Goal: Task Accomplishment & Management: Manage account settings

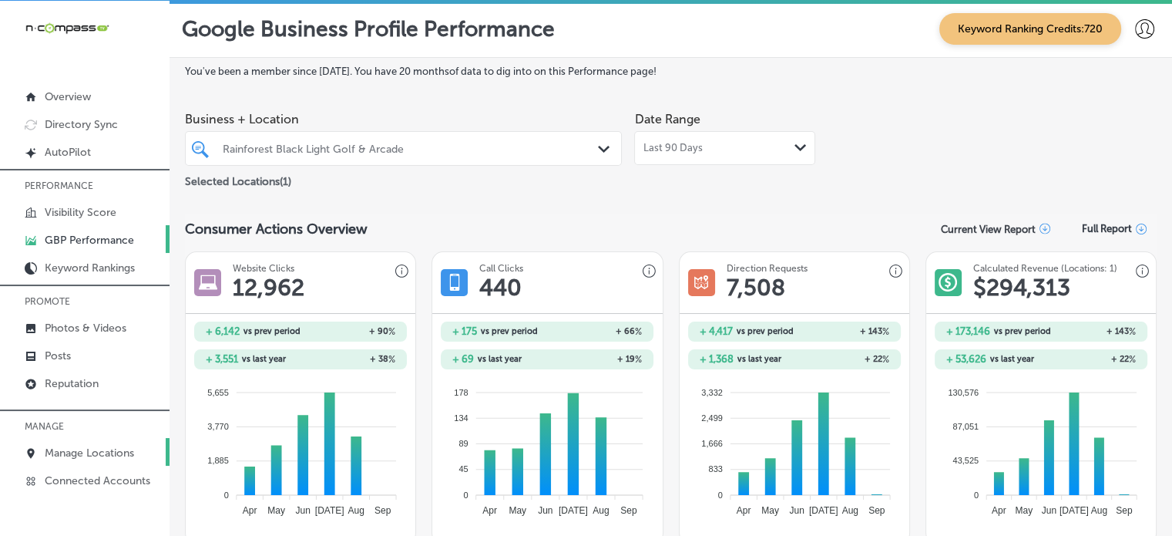
scroll to position [523, 0]
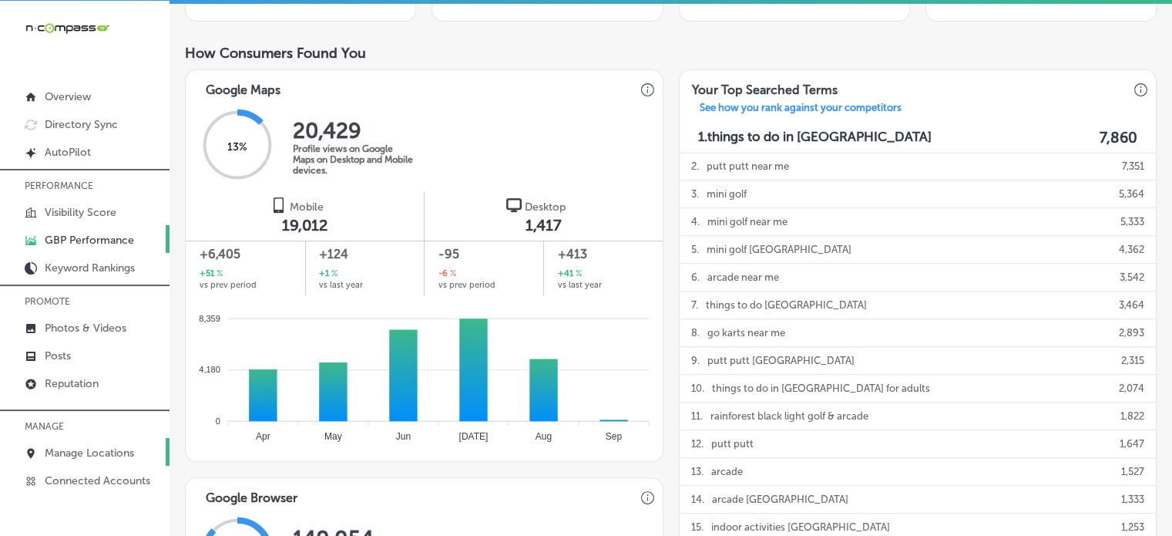
click at [89, 446] on p "Manage Locations" at bounding box center [89, 452] width 89 height 13
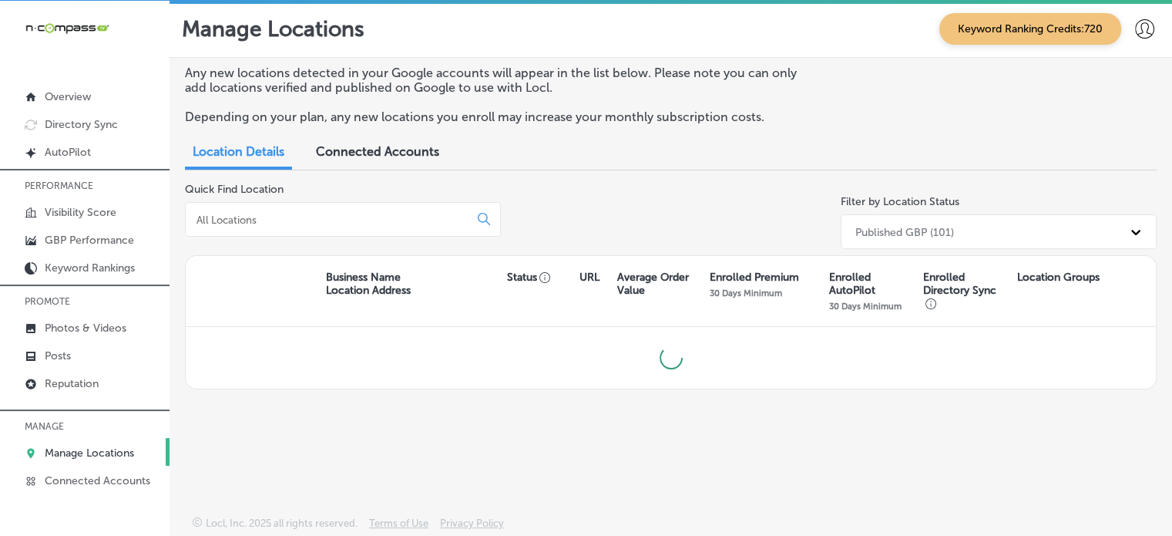
click at [351, 210] on div at bounding box center [343, 219] width 316 height 35
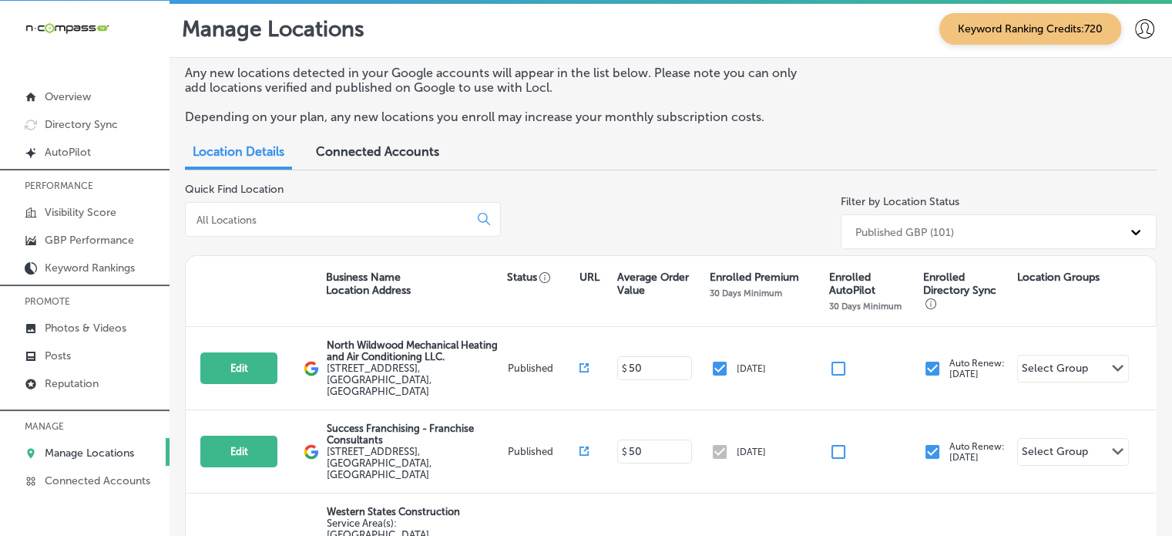
click at [354, 218] on input at bounding box center [330, 220] width 271 height 14
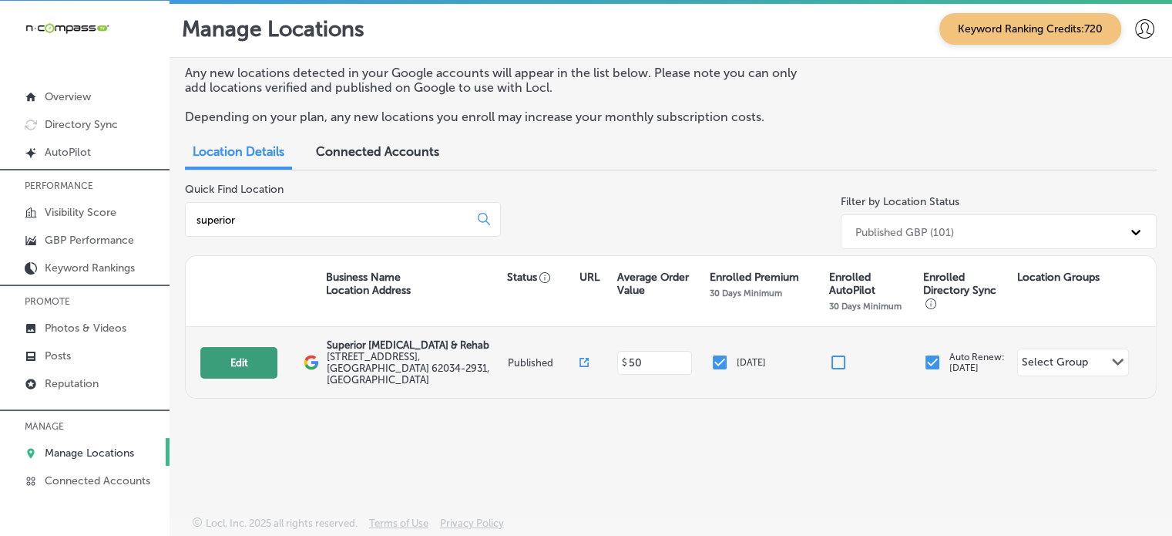
type input "superior"
click at [246, 355] on button "Edit" at bounding box center [238, 363] width 77 height 32
select select "US"
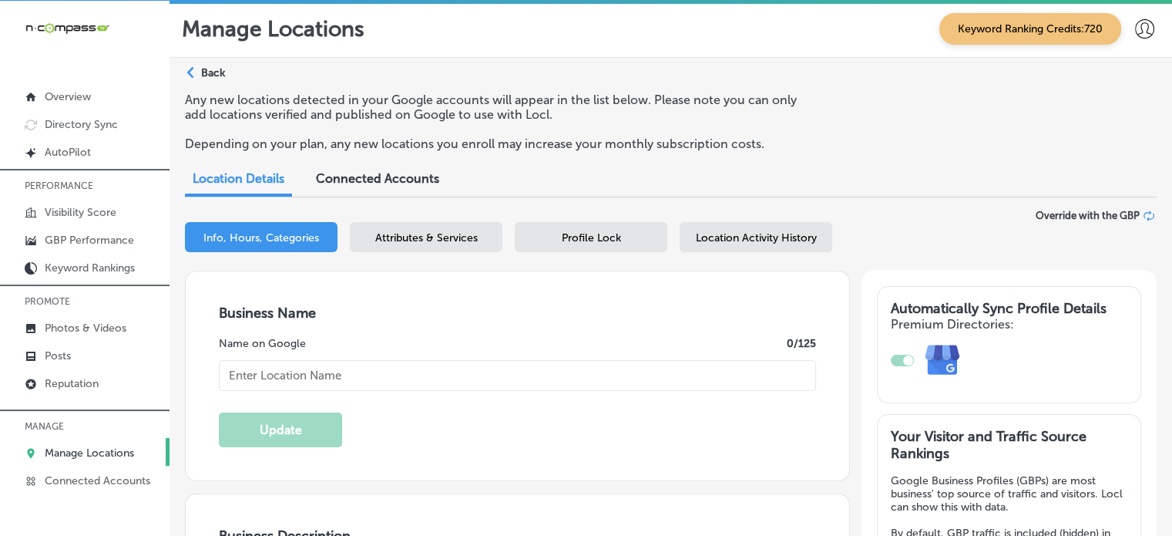
checkbox input "true"
type input "Superior Chiropractic & Rehab"
type input "9 Junction Dr W"
type input "Suite 5"
type input "Glen Carbon"
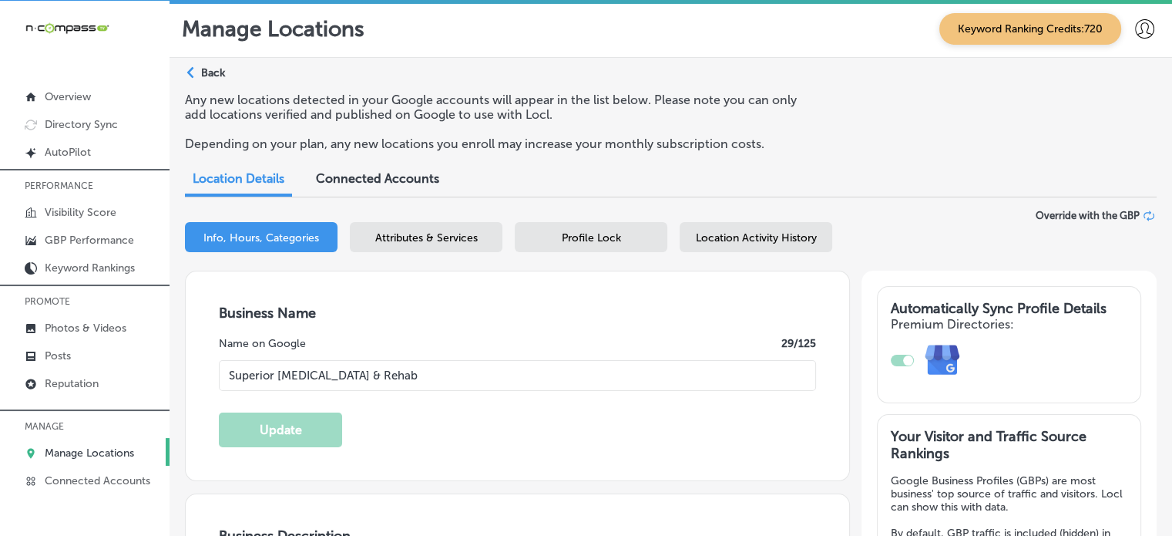
type input "62034-2931"
type input "US"
type input "https://www.superiorchiropracticrehab.com/"
type textarea "Superior Chiropractic & Rehab in Glen Carbon, IL, helps adults stay active and …"
type input "+1 618 844 1993"
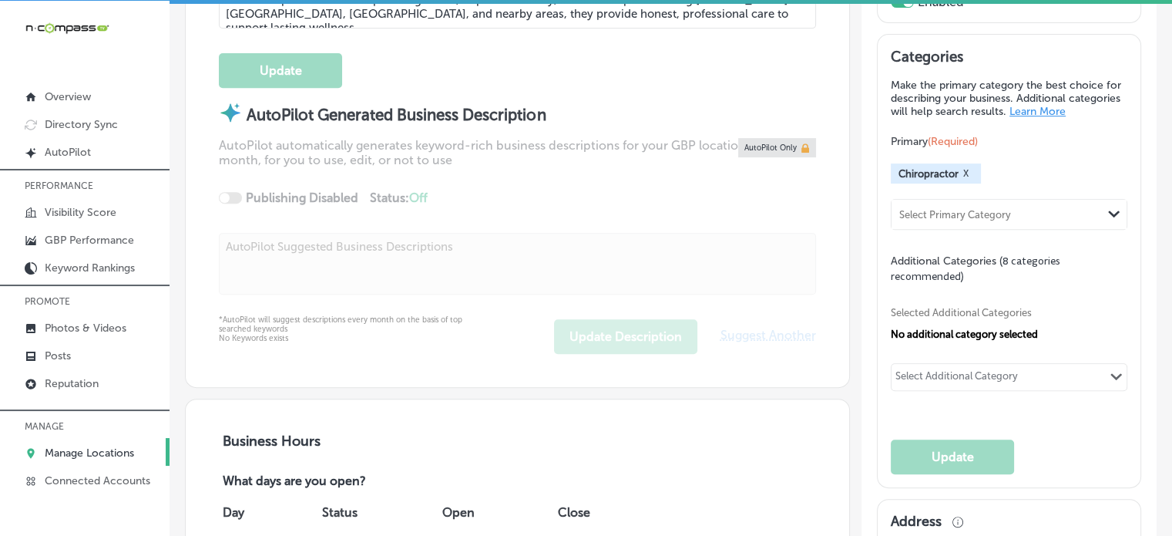
scroll to position [661, 0]
click at [1071, 365] on div "Selected Additional Categories No additional category selected Select Additiona…" at bounding box center [1009, 347] width 237 height 126
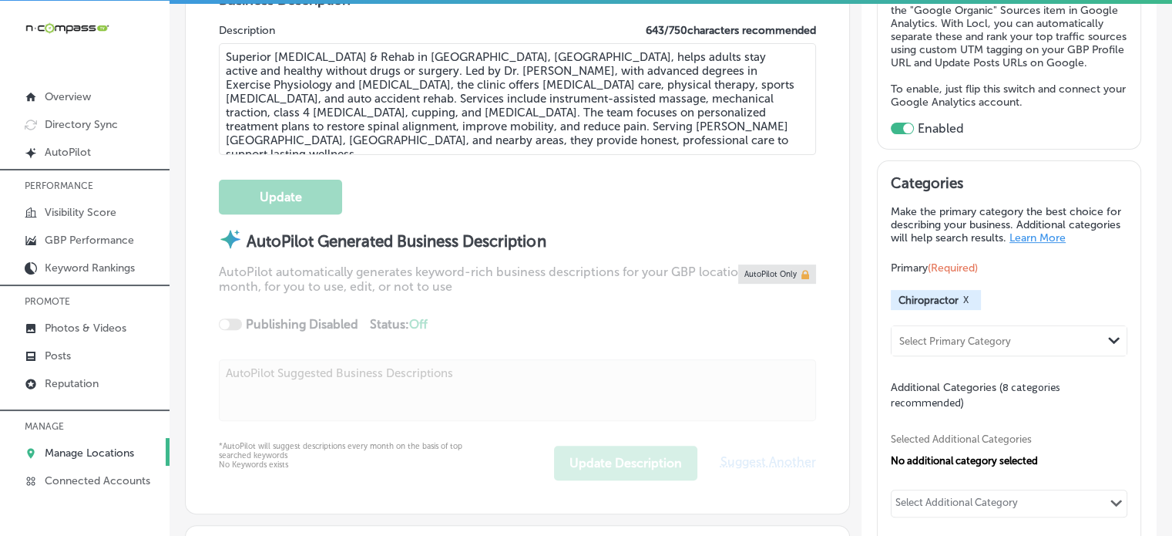
scroll to position [468, 0]
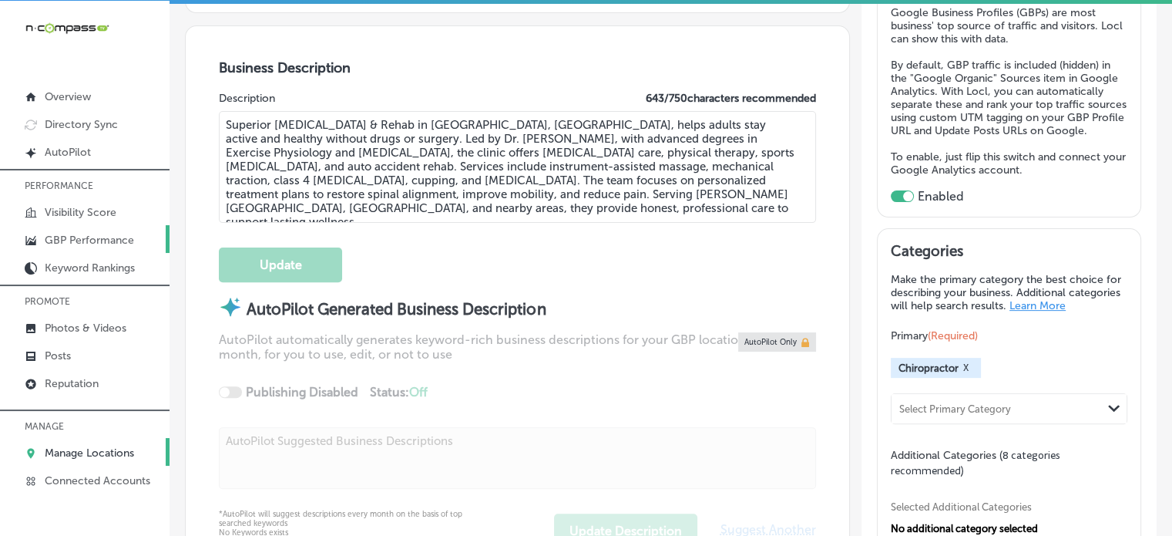
click at [90, 234] on p "GBP Performance" at bounding box center [89, 240] width 89 height 13
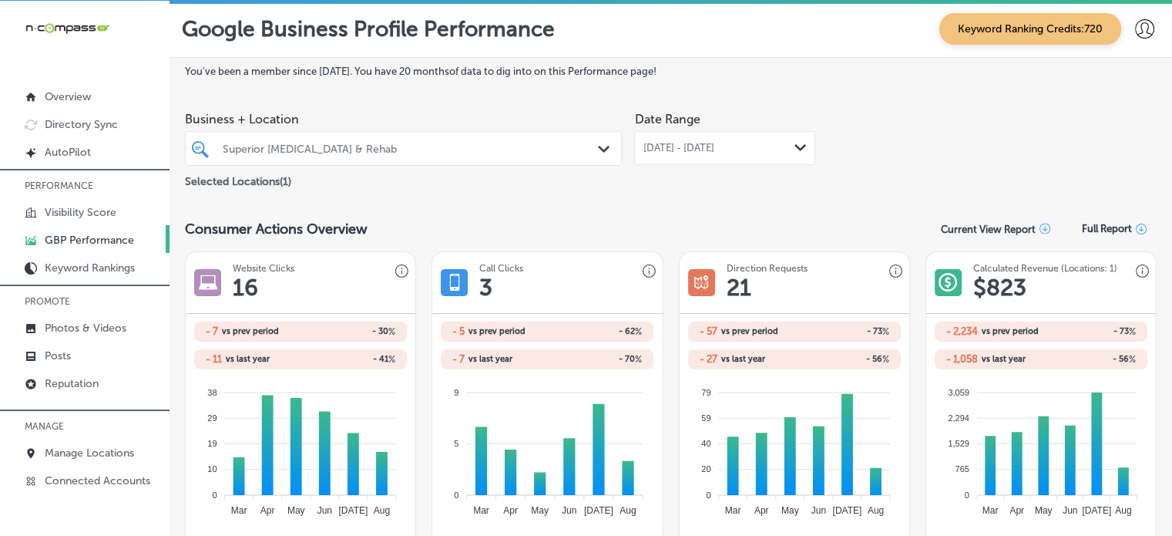
click at [732, 138] on div "Aug 01, 2025 - Aug 31, 2025 Path Created with Sketch." at bounding box center [724, 148] width 181 height 34
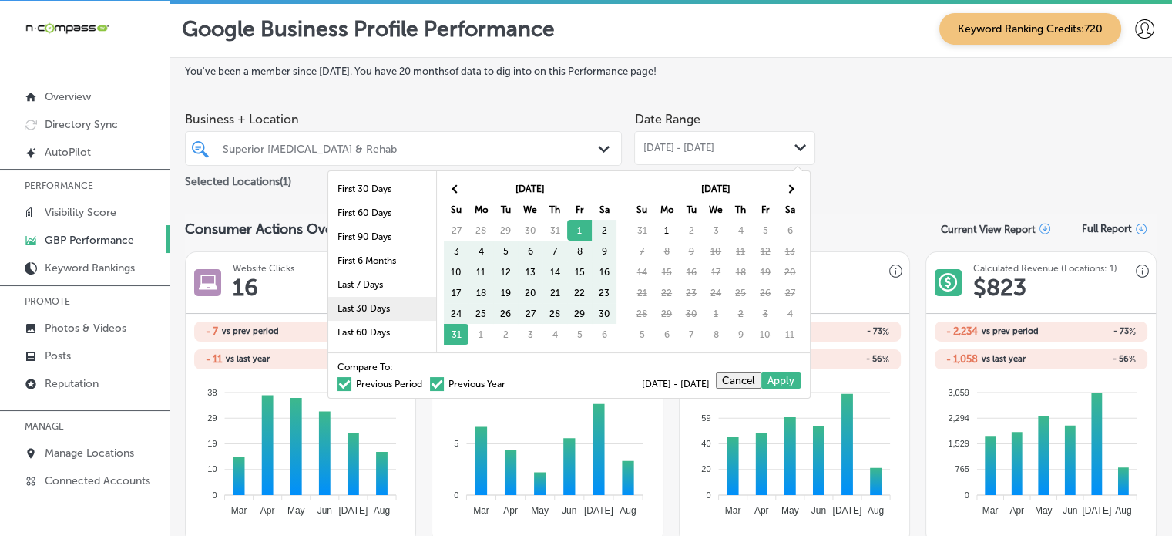
scroll to position [89, 0]
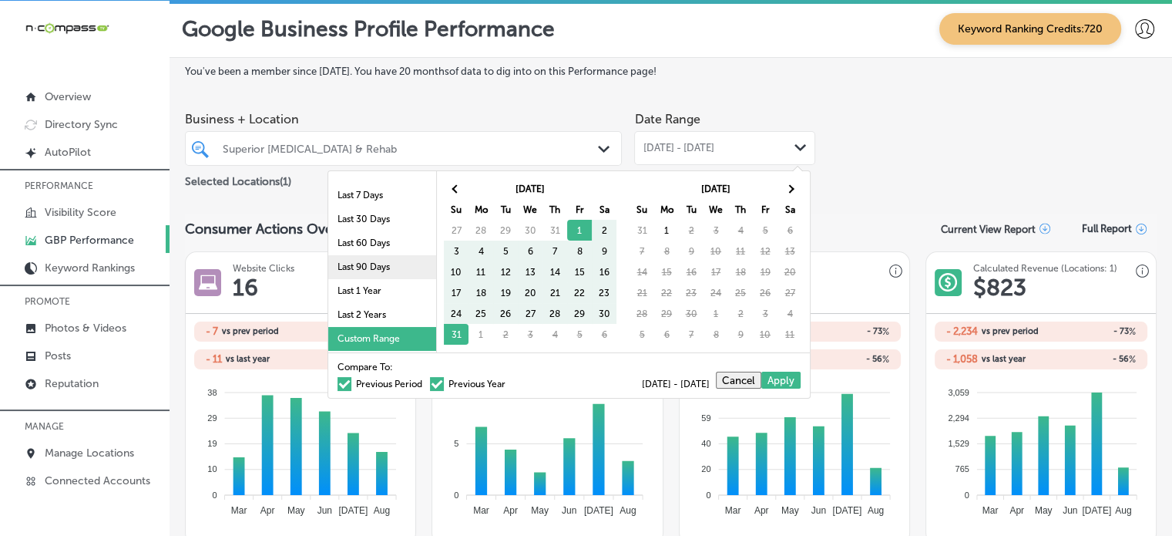
click at [346, 267] on li "Last 90 Days" at bounding box center [382, 267] width 108 height 24
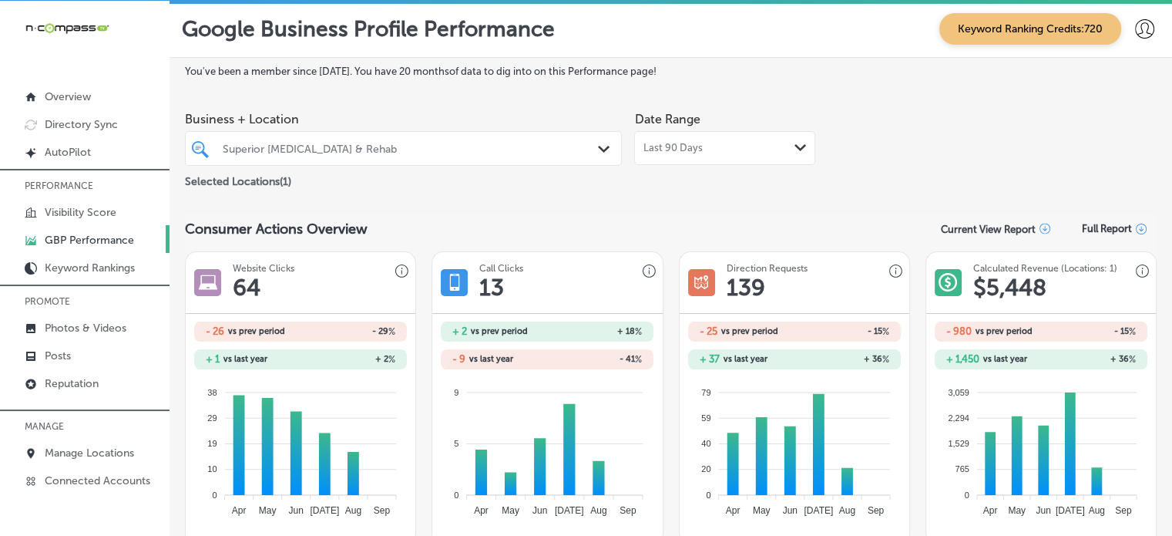
click at [672, 156] on div "Last 90 Days Path Created with Sketch." at bounding box center [724, 148] width 181 height 34
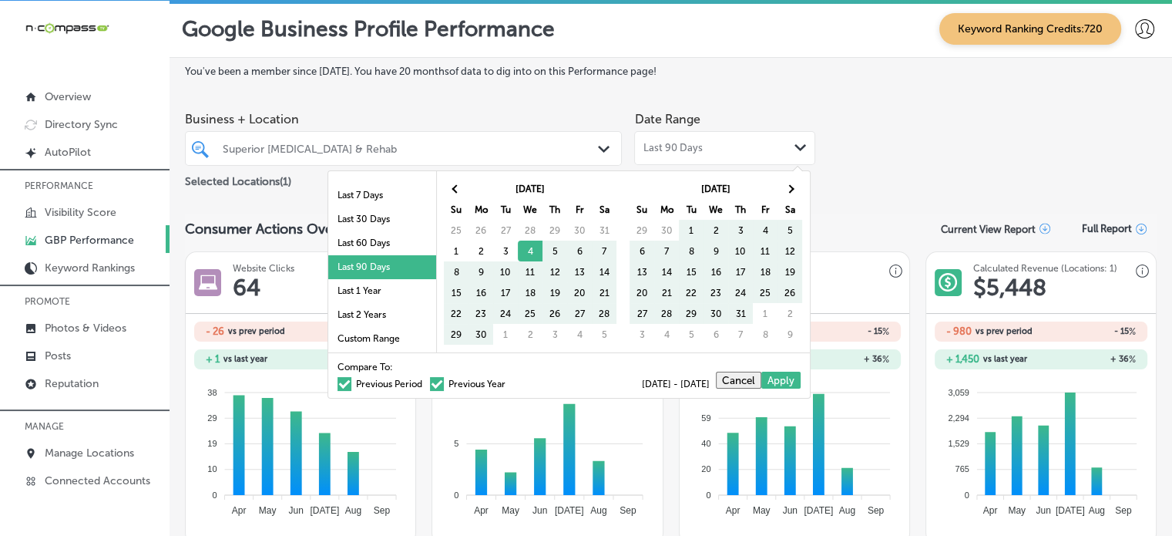
click at [432, 382] on span at bounding box center [437, 384] width 14 height 14
click at [509, 382] on input "Previous Year" at bounding box center [509, 382] width 0 height 0
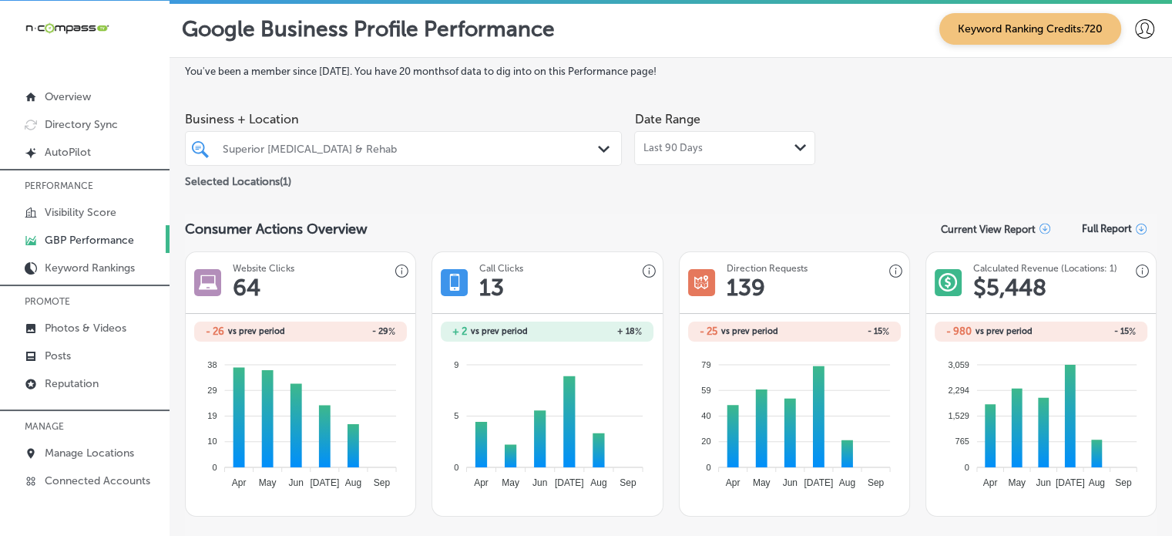
scroll to position [0, 0]
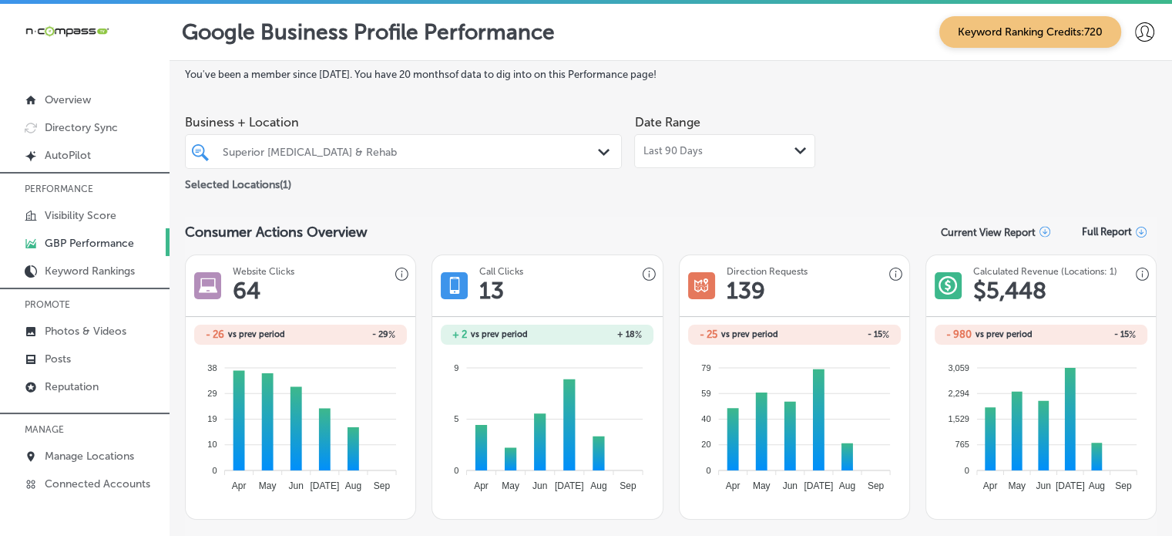
click at [687, 149] on span "Last 90 Days" at bounding box center [672, 151] width 59 height 12
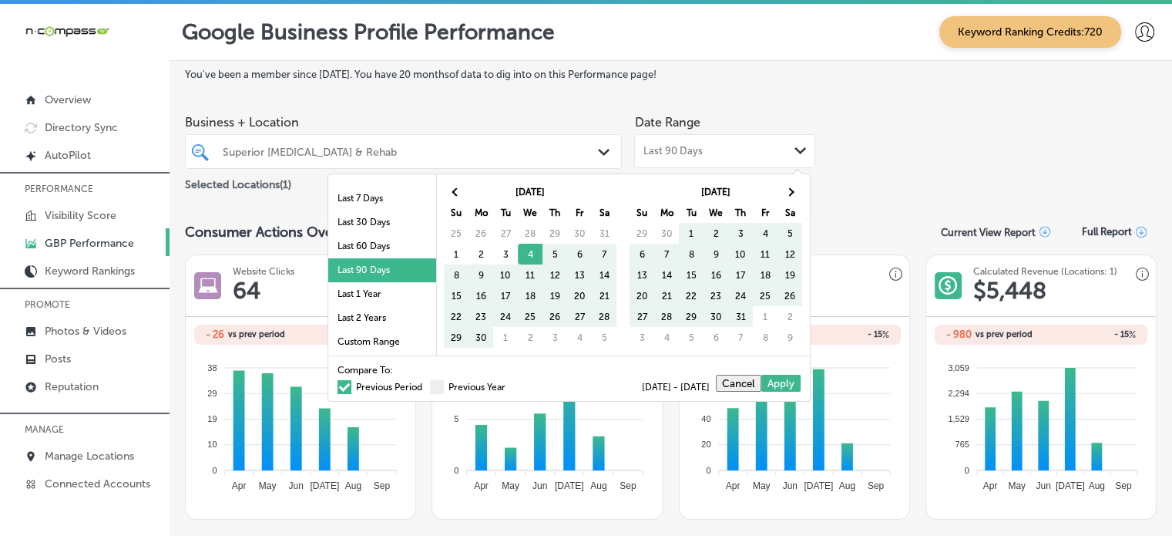
click at [346, 385] on label "Previous Period" at bounding box center [380, 386] width 85 height 9
click at [425, 385] on input "Previous Period" at bounding box center [425, 385] width 0 height 0
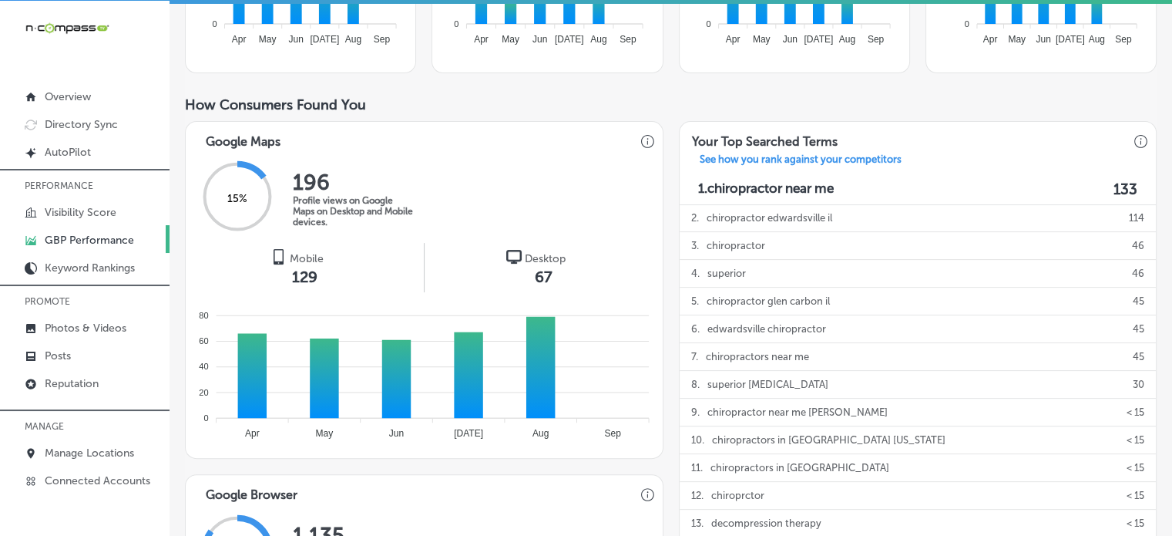
scroll to position [419, 0]
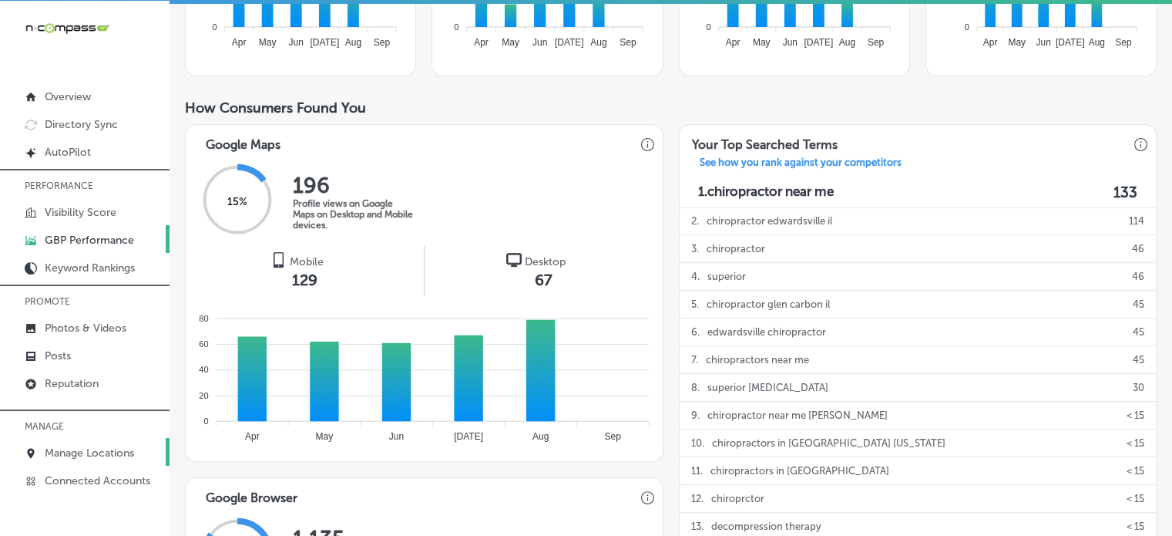
click at [73, 446] on p "Manage Locations" at bounding box center [89, 452] width 89 height 13
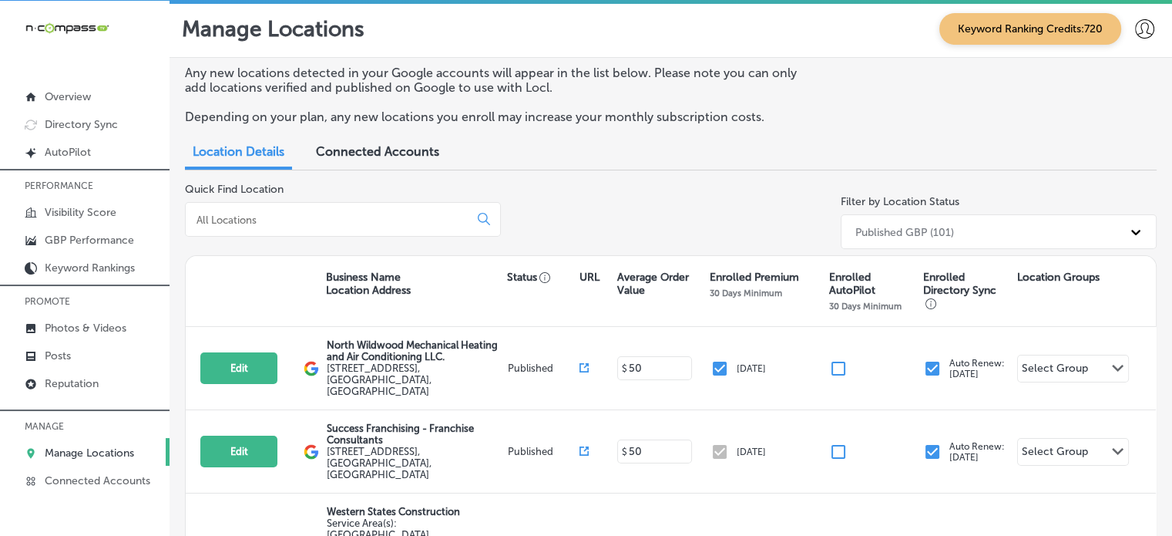
click at [594, 206] on div "Quick Find Location Filter by Location Status Published GBP (101)" at bounding box center [671, 219] width 972 height 72
click at [345, 222] on input at bounding box center [330, 220] width 271 height 14
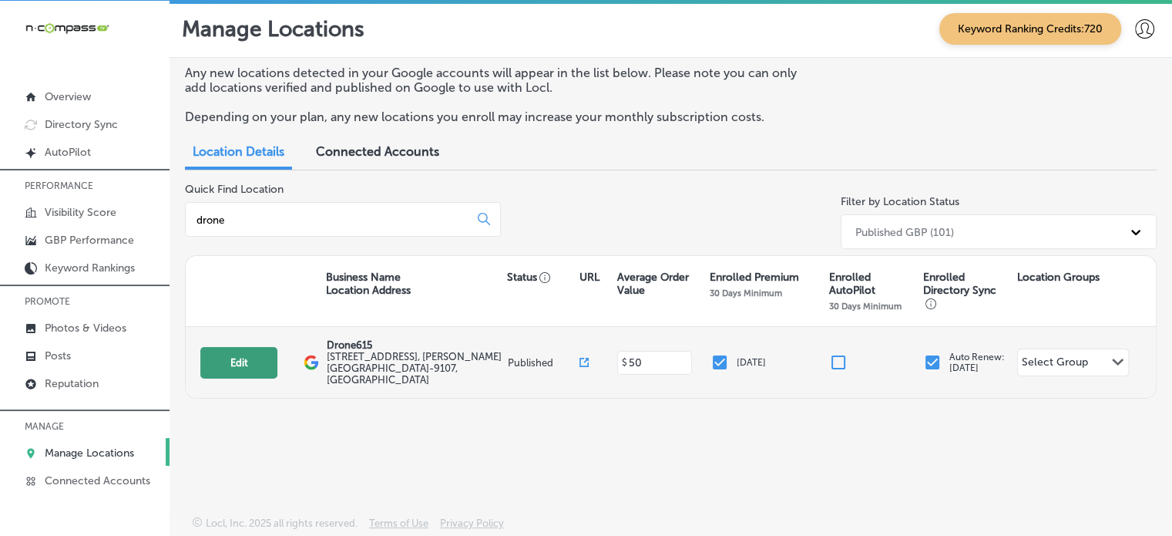
type input "drone"
click at [256, 351] on button "Edit" at bounding box center [238, 363] width 77 height 32
select select "US"
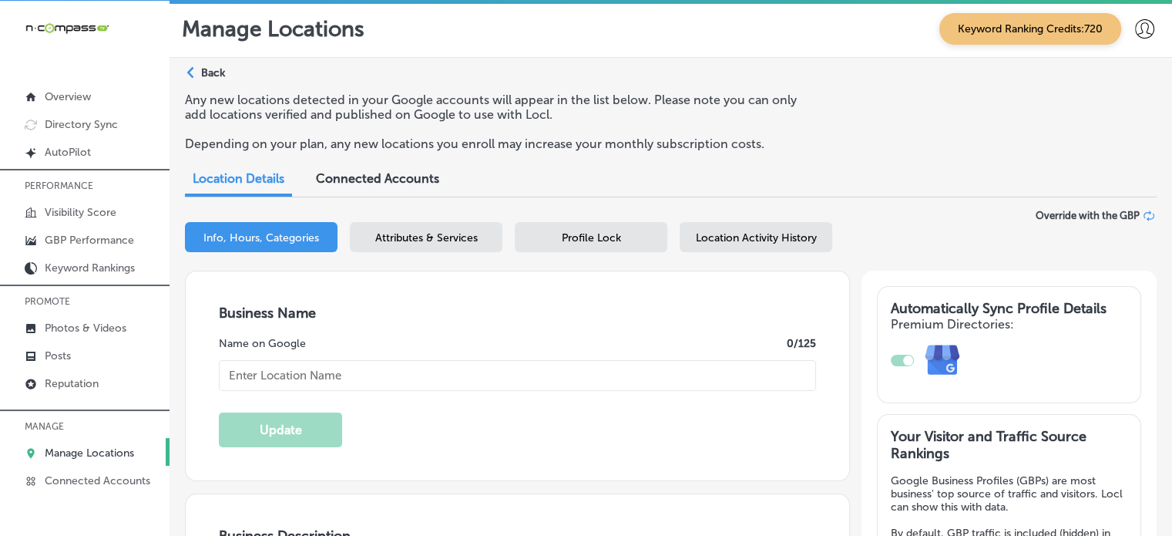
checkbox input "true"
type input "Drone615"
type input "[STREET_ADDRESS]"
type input "[PERSON_NAME]"
type input "37014-9107"
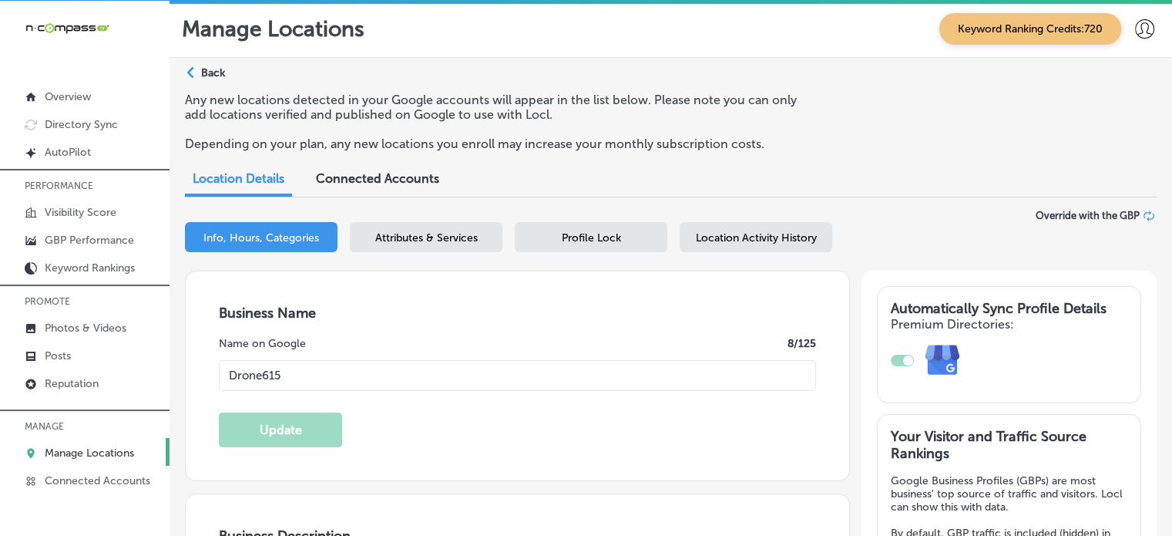
type input "US"
type input "[URL][DOMAIN_NAME]"
type textarea "Drone615 provides professional drone services specializing in aerial data colle…"
type input "[PHONE_NUMBER]"
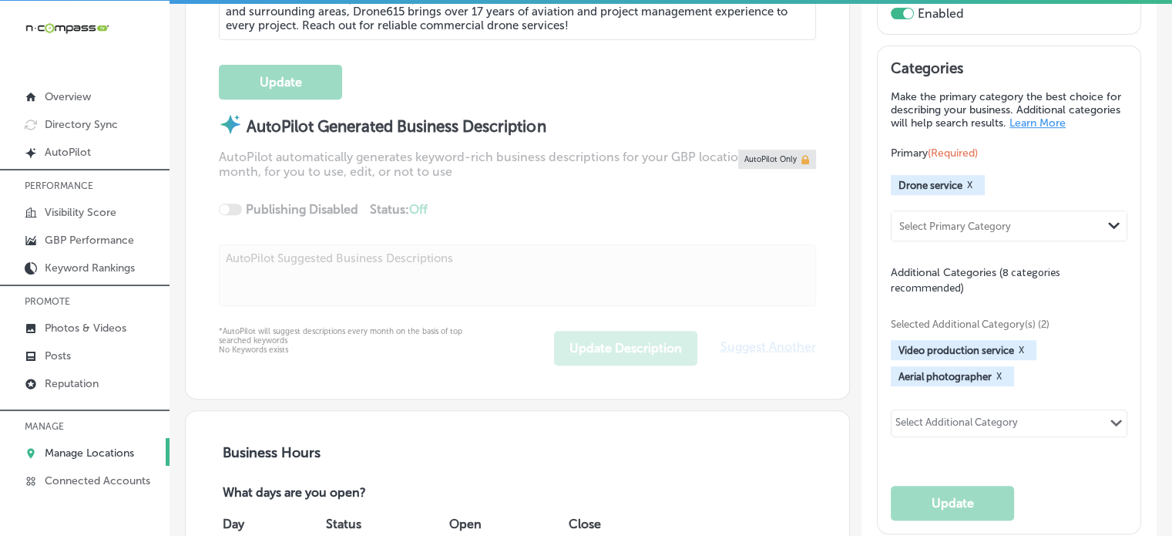
scroll to position [629, 0]
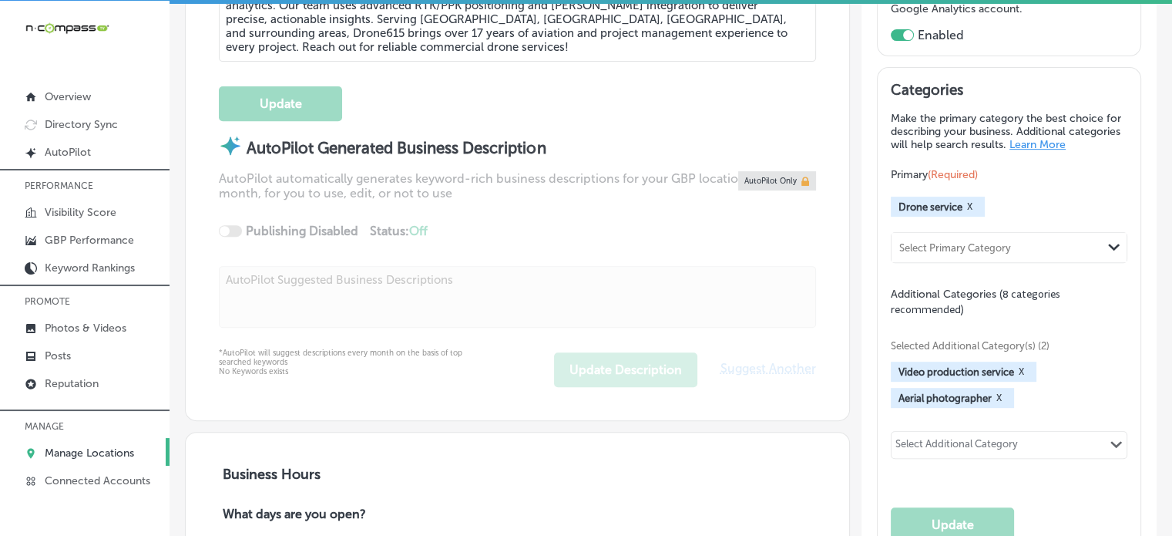
click at [1076, 422] on div "Selected Additional Category(s) (2) Video production service X Aerial photograp…" at bounding box center [1009, 397] width 237 height 161
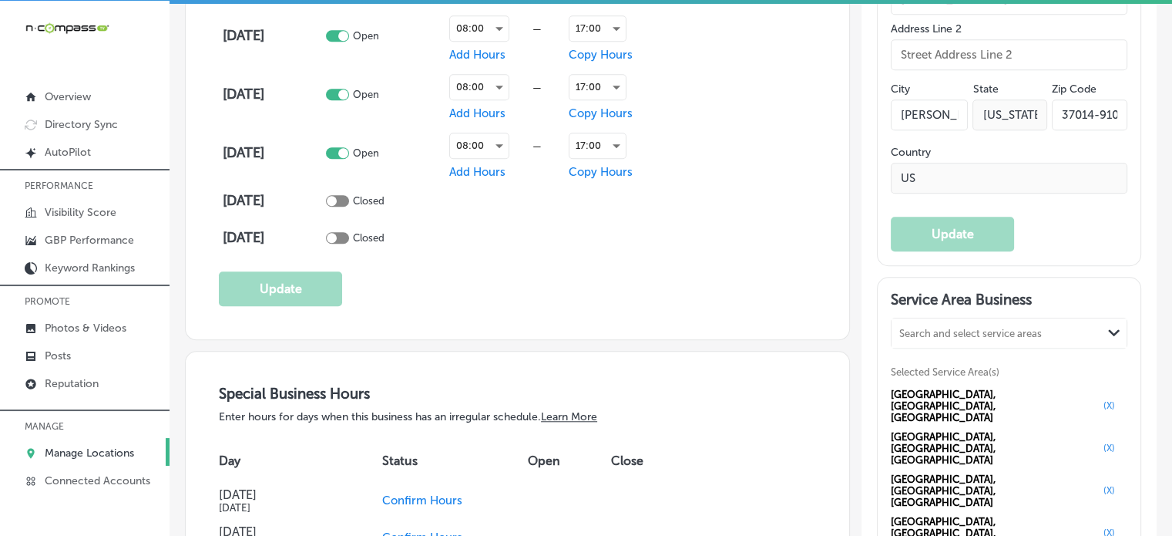
scroll to position [1242, 0]
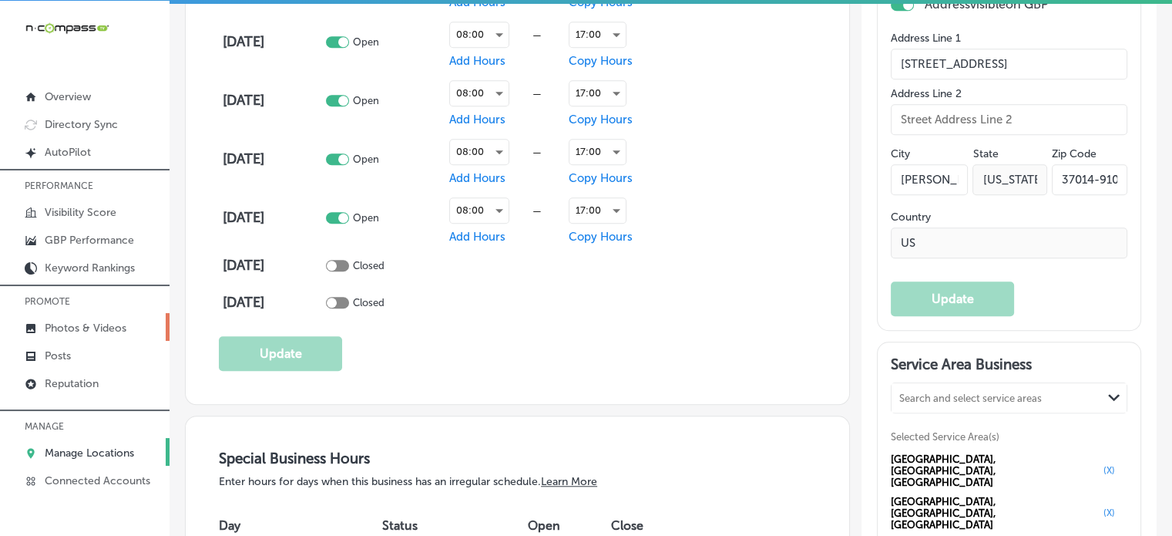
click at [76, 323] on p "Photos & Videos" at bounding box center [86, 327] width 82 height 13
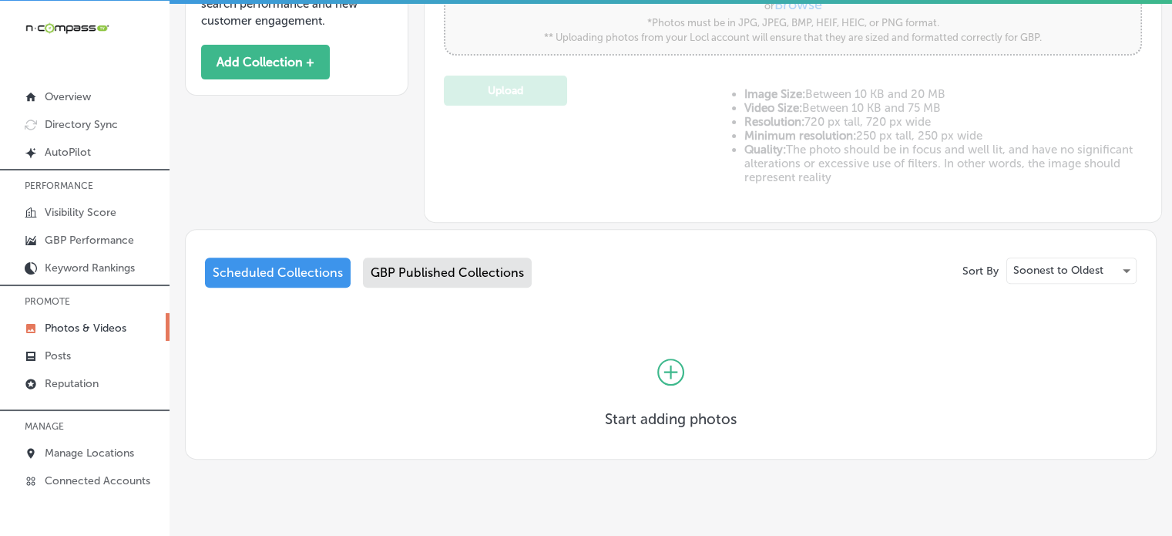
scroll to position [587, 0]
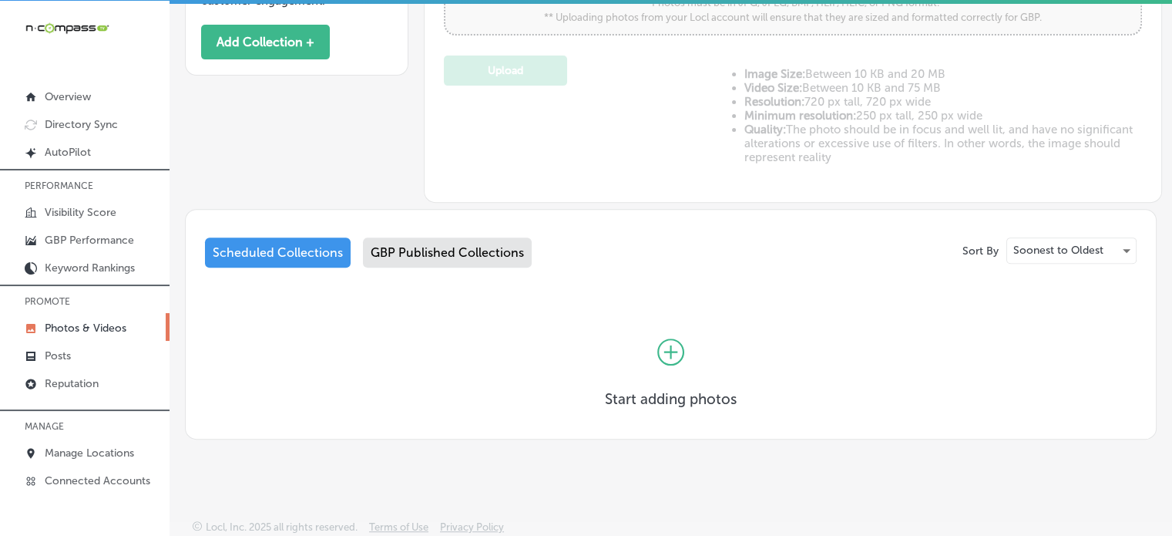
click at [456, 255] on div "GBP Published Collections" at bounding box center [447, 252] width 169 height 30
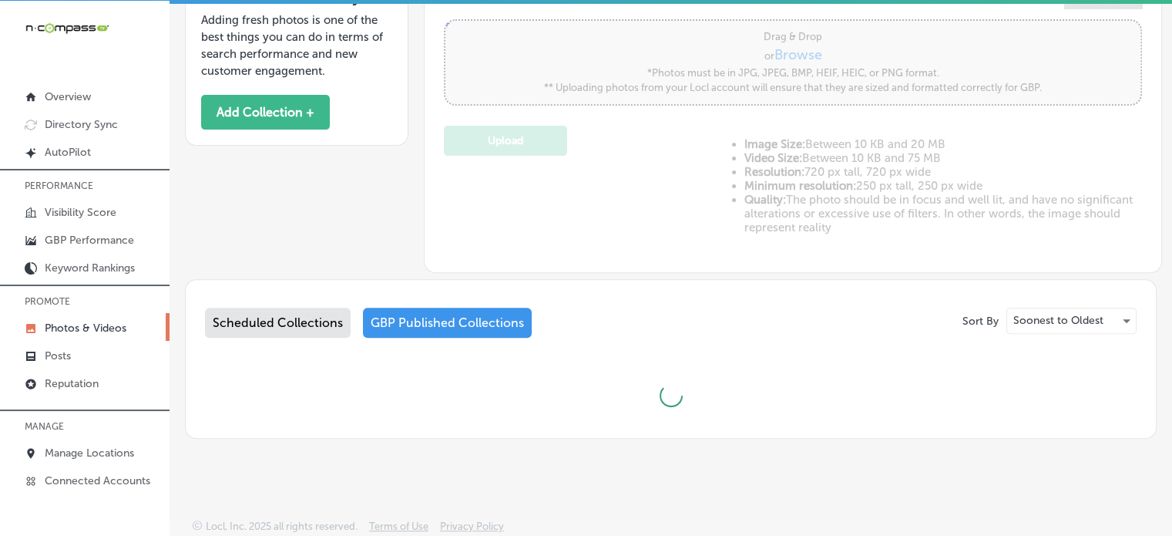
type input "5"
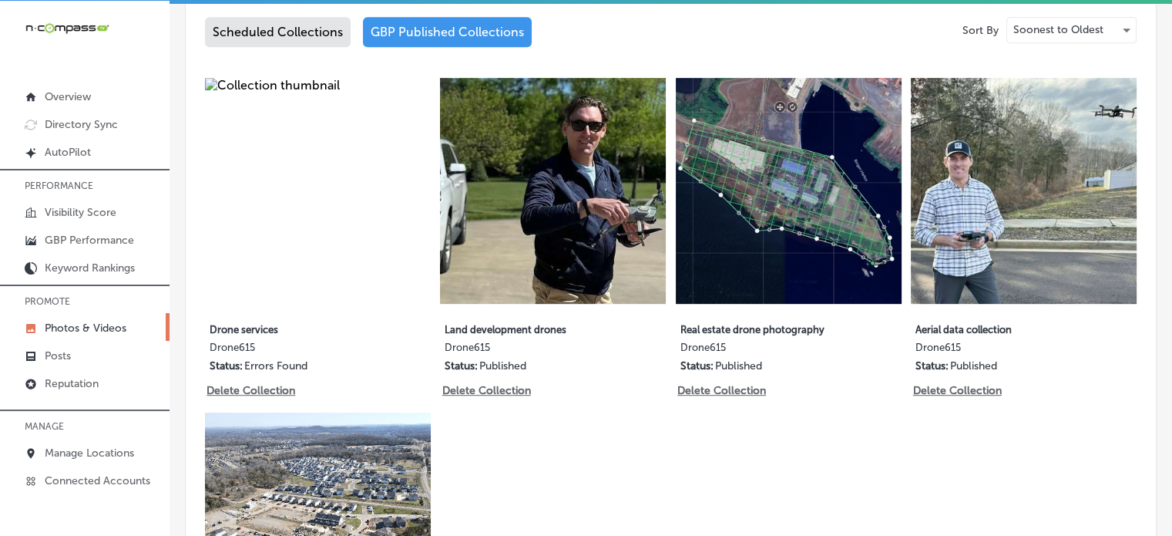
scroll to position [810, 0]
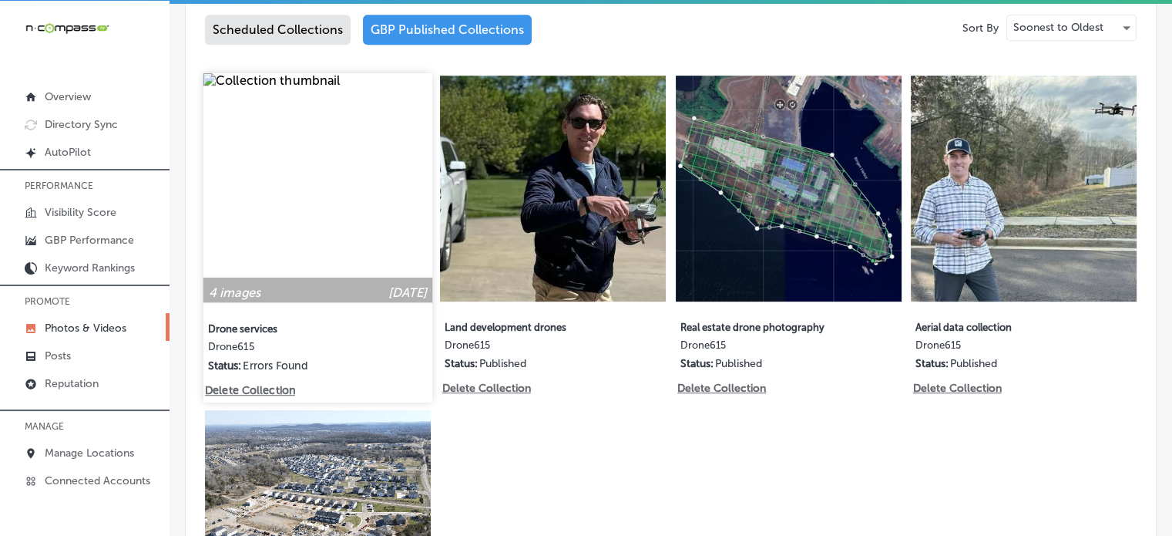
click at [256, 156] on img at bounding box center [317, 187] width 229 height 229
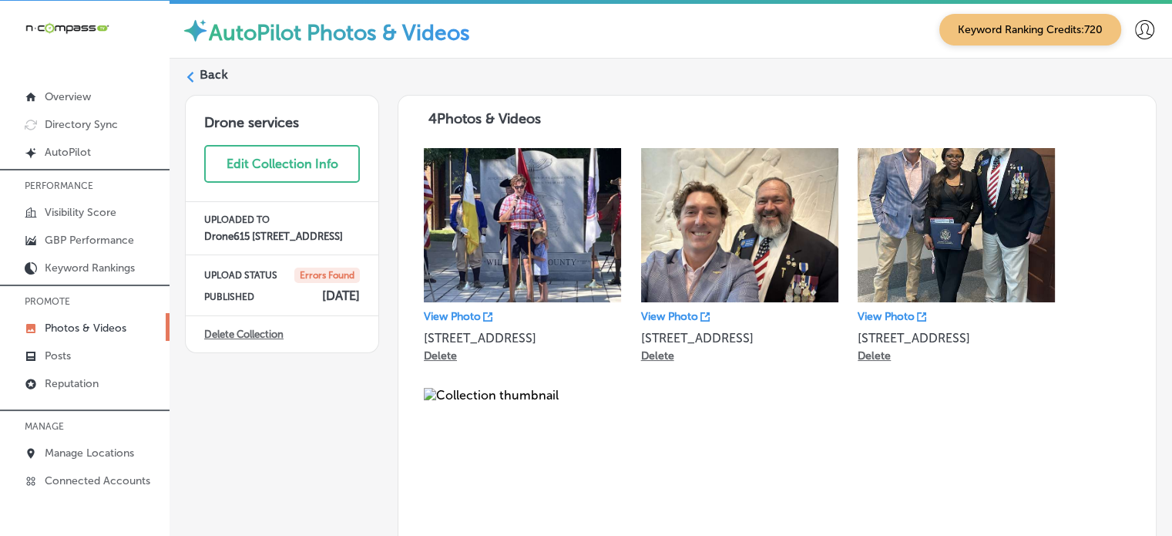
scroll to position [39, 0]
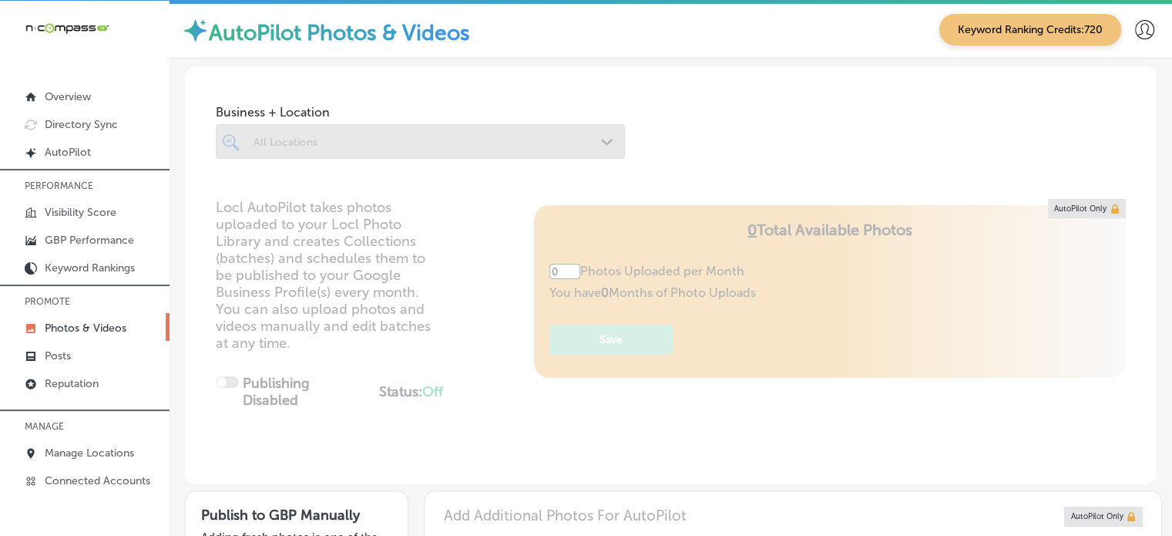
type input "5"
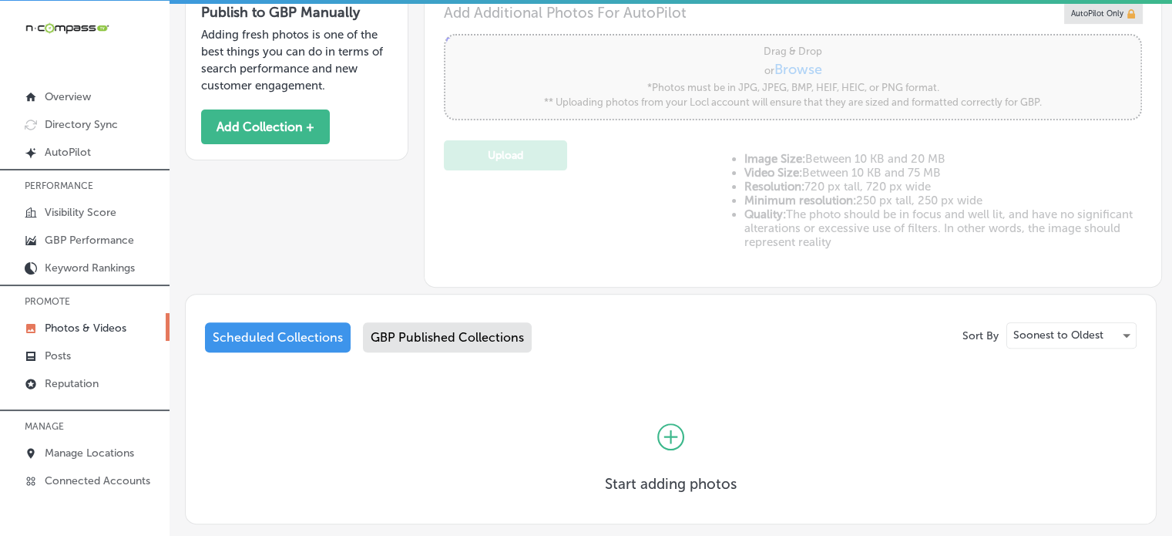
scroll to position [587, 0]
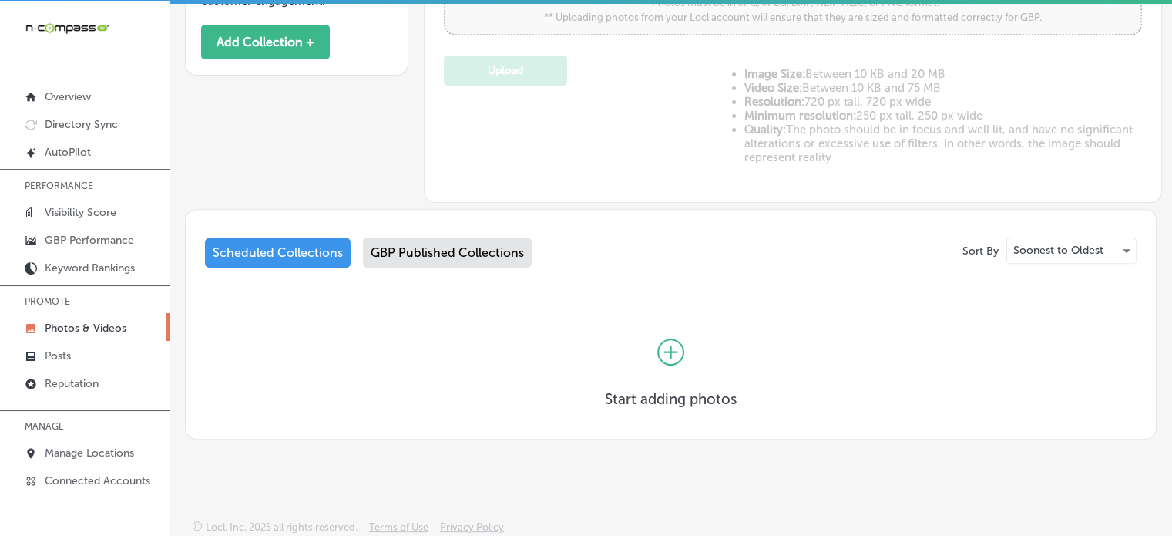
click at [452, 251] on div "GBP Published Collections" at bounding box center [447, 252] width 169 height 30
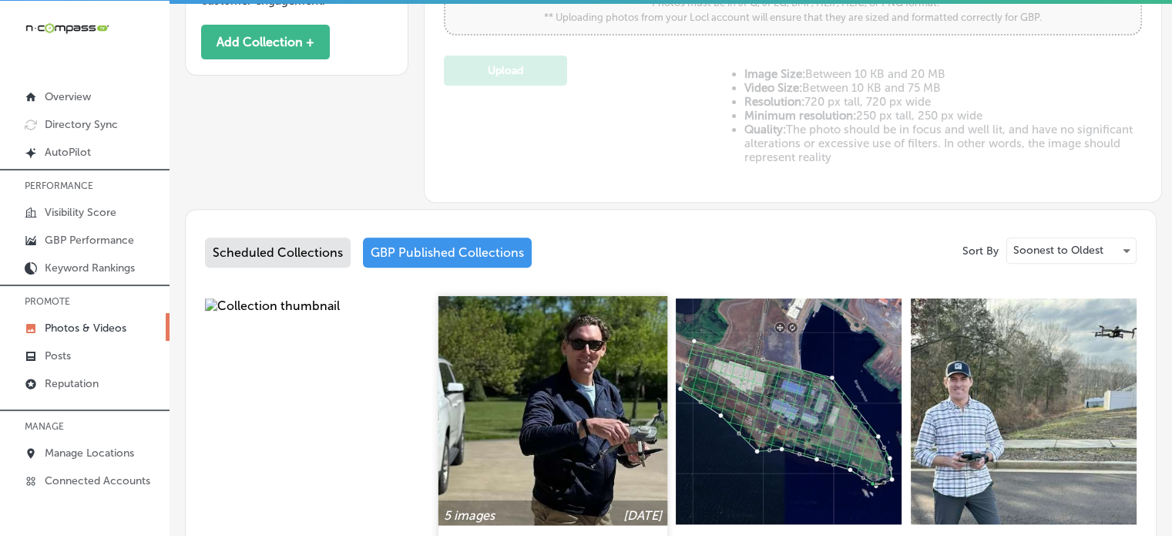
click at [569, 369] on img at bounding box center [553, 410] width 229 height 229
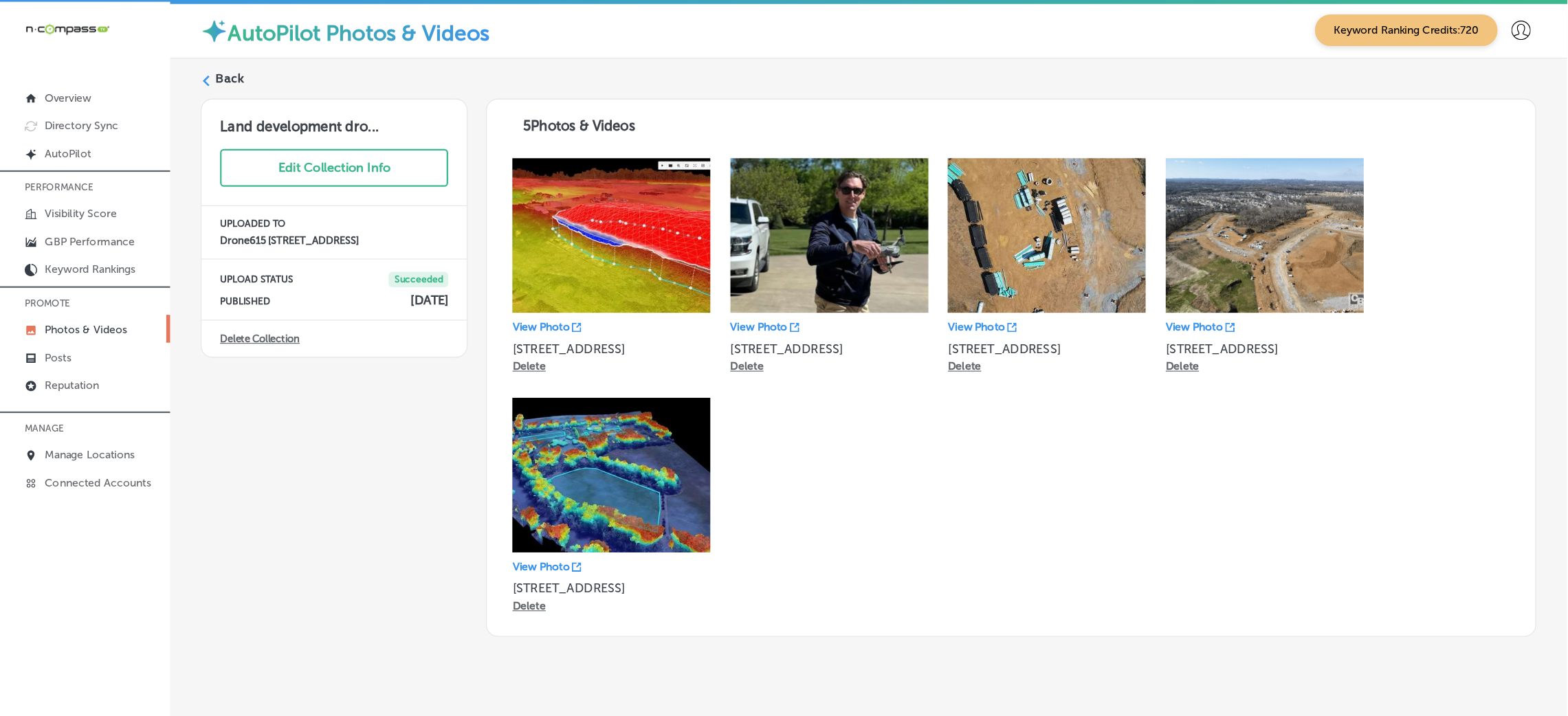
scroll to position [2, 0]
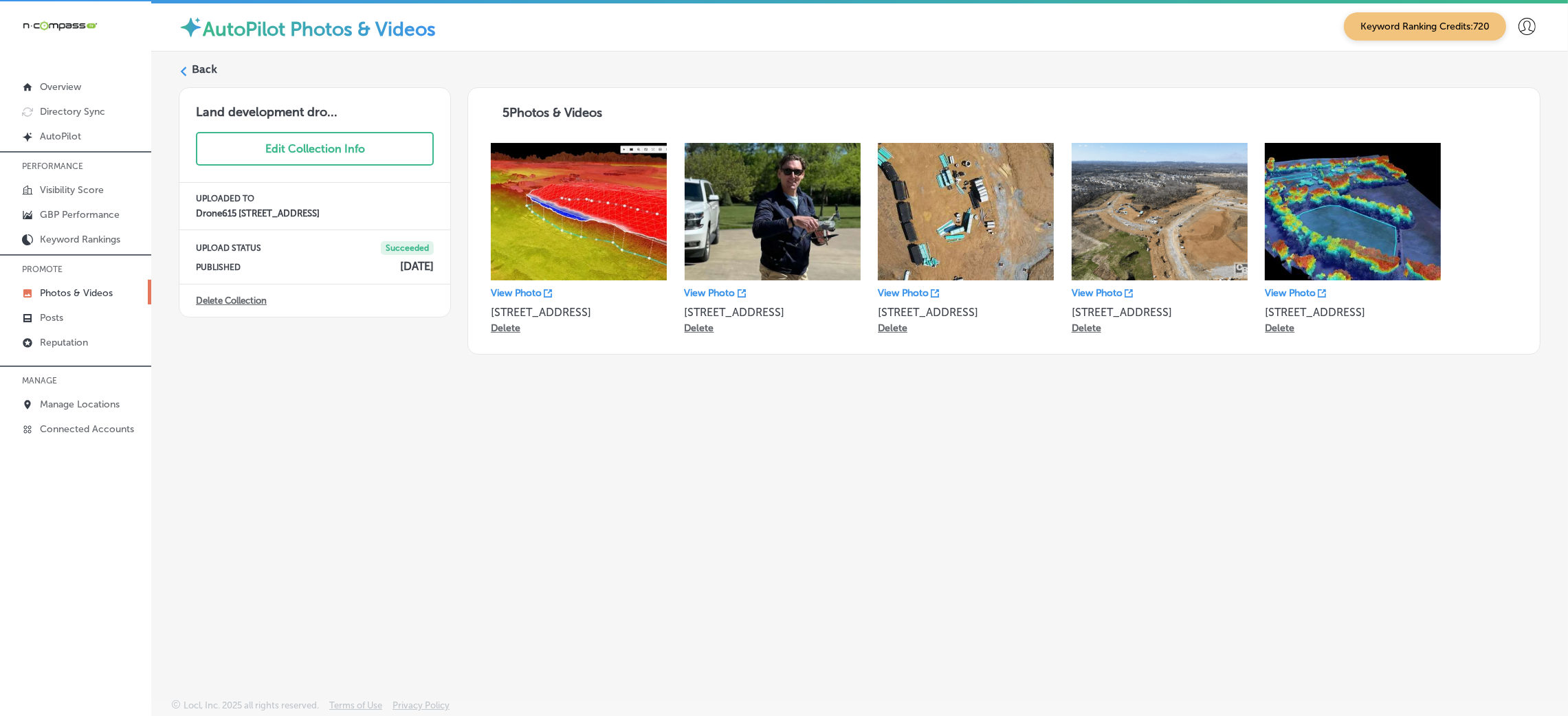
click at [204, 68] on label "Back" at bounding box center [204, 69] width 26 height 15
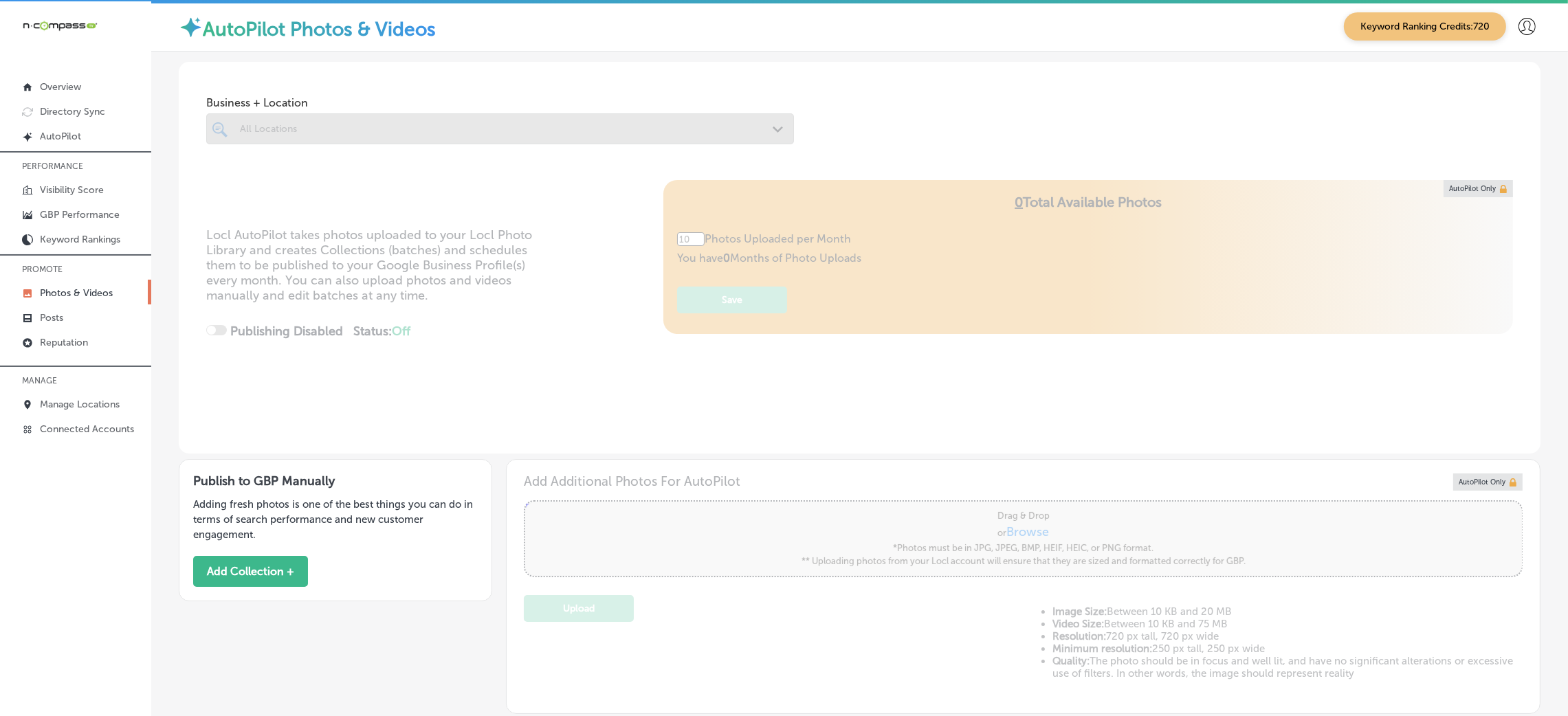
type input "5"
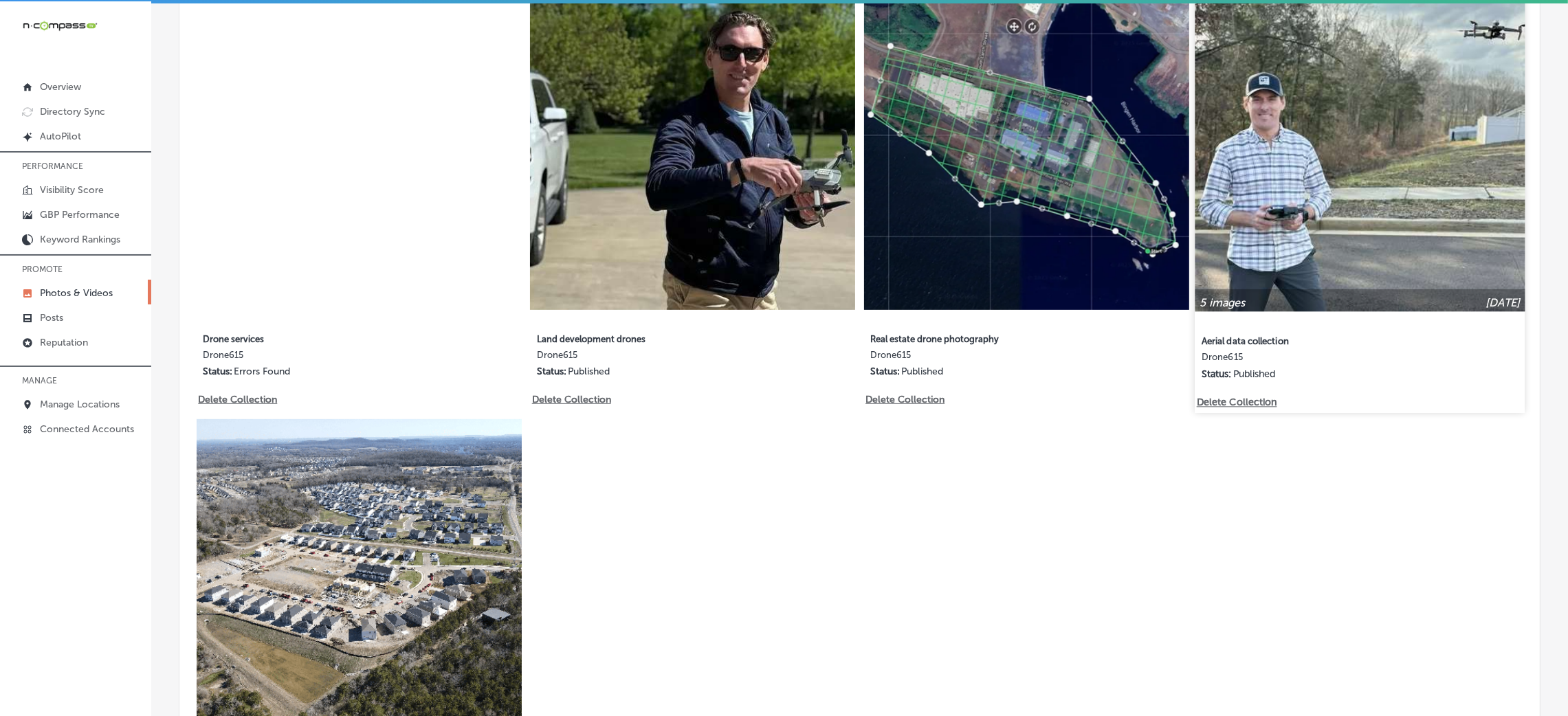
scroll to position [821, 0]
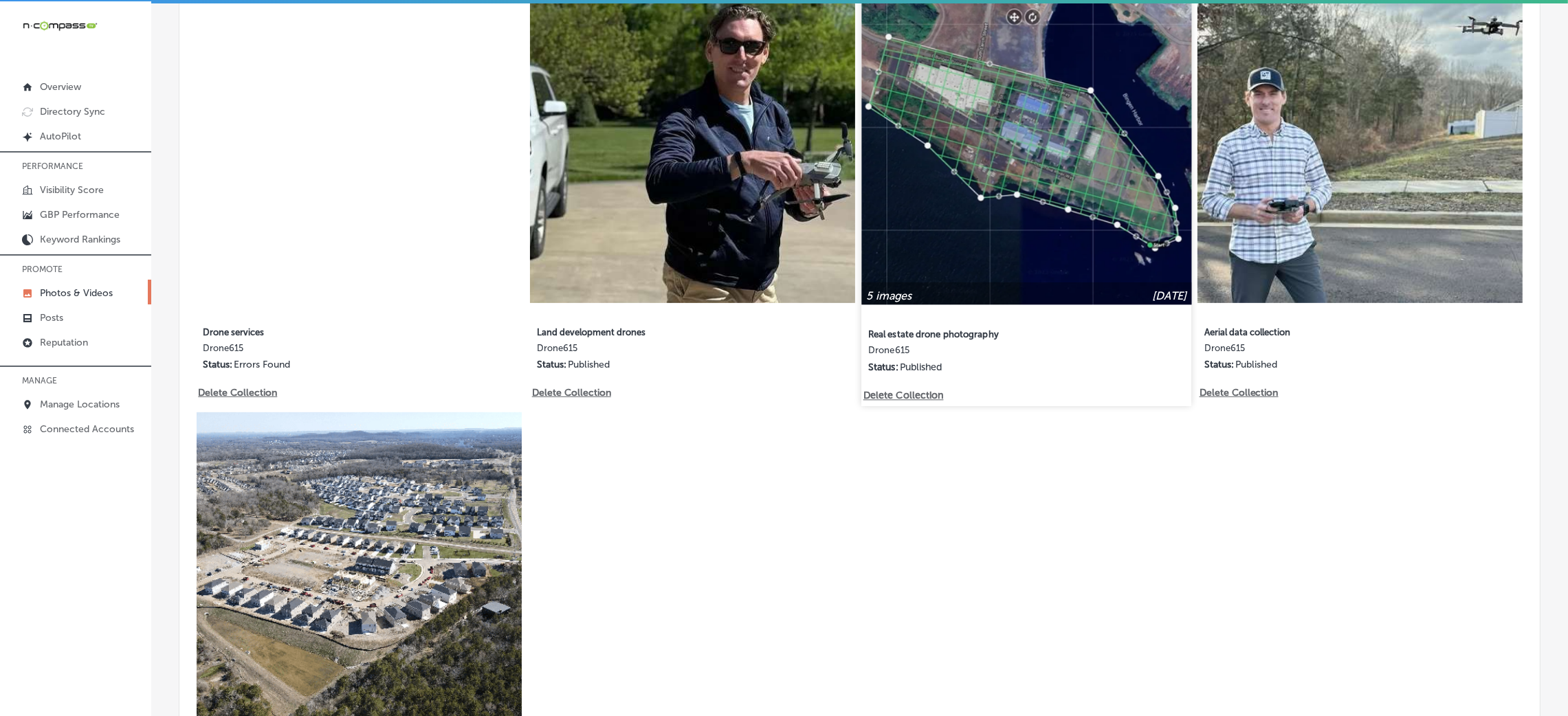
click at [1024, 134] on img at bounding box center [1027, 139] width 330 height 330
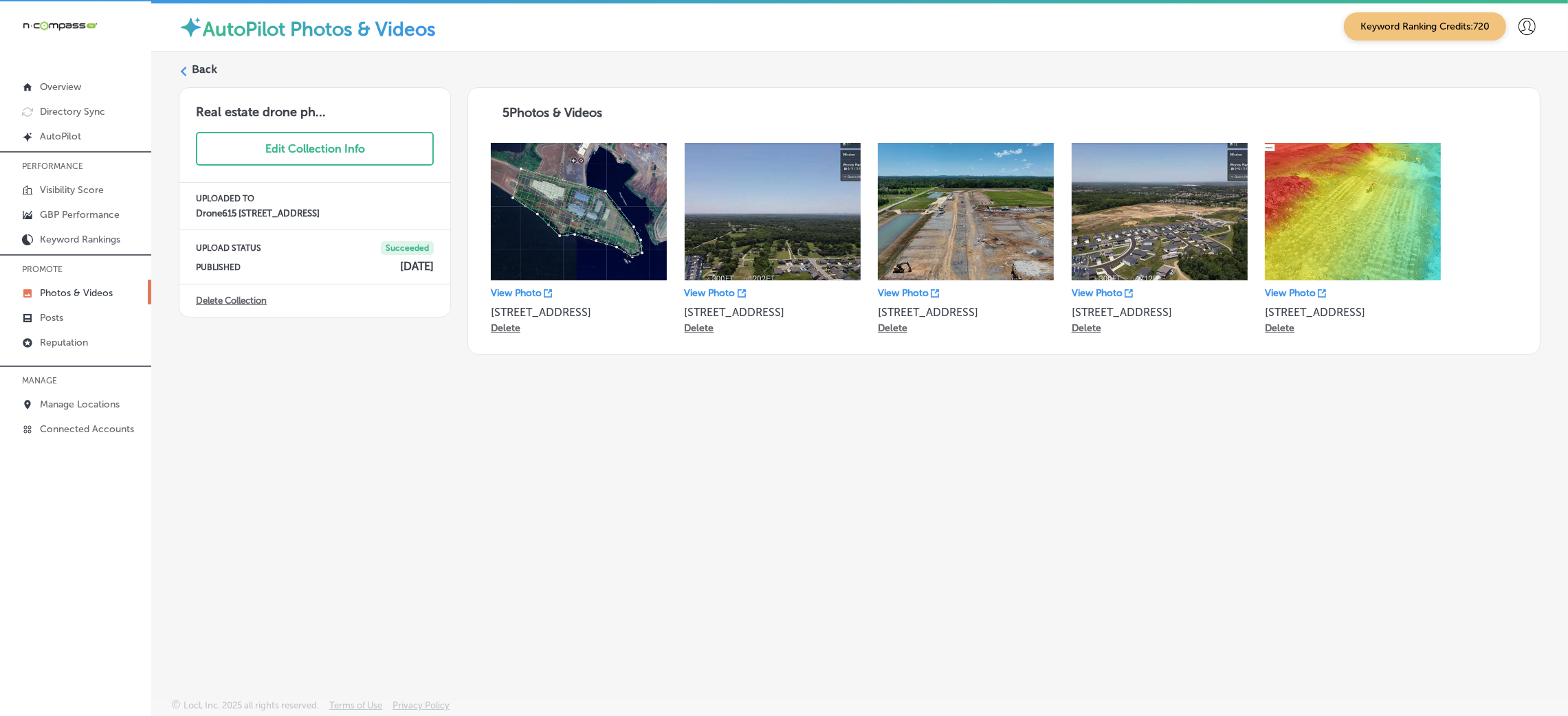
click at [196, 70] on label "Back" at bounding box center [204, 69] width 26 height 15
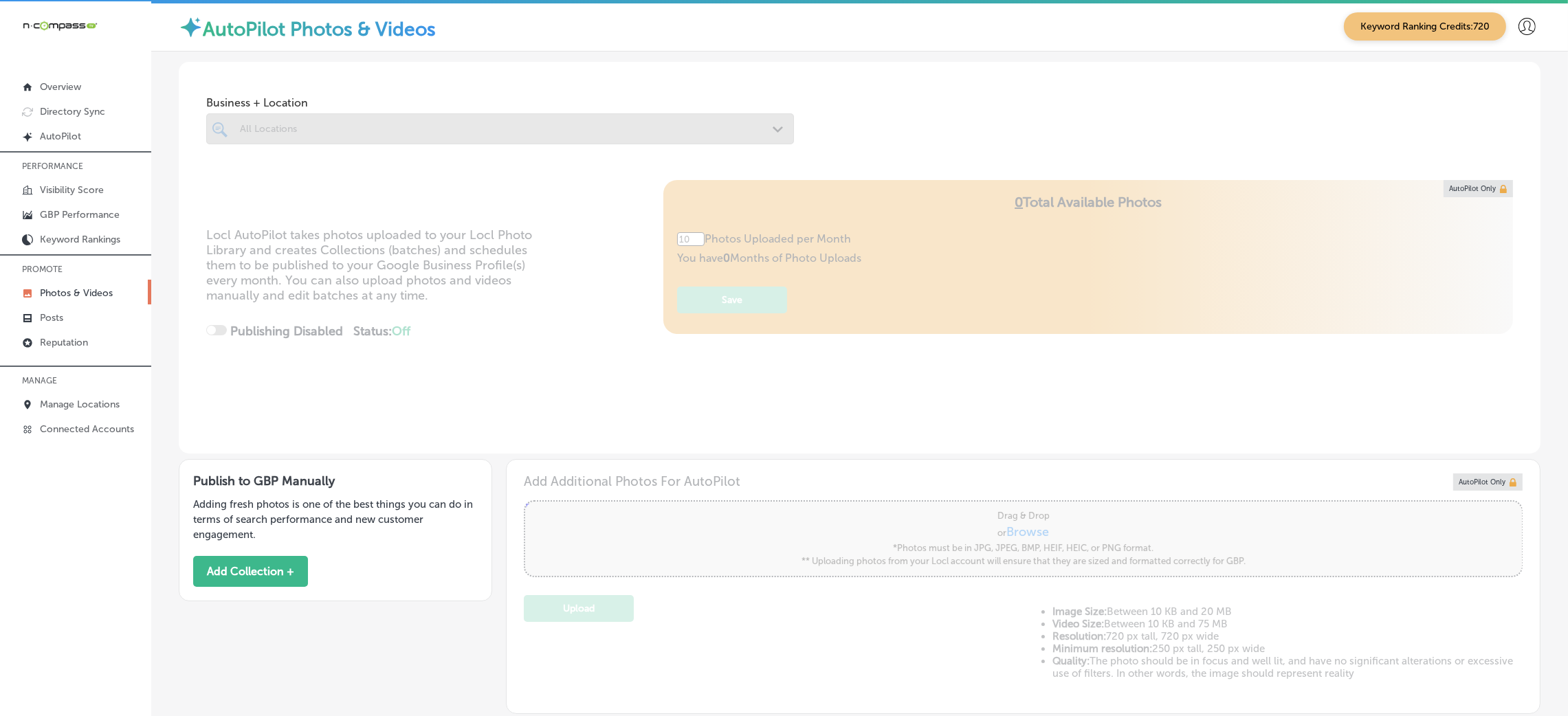
type input "5"
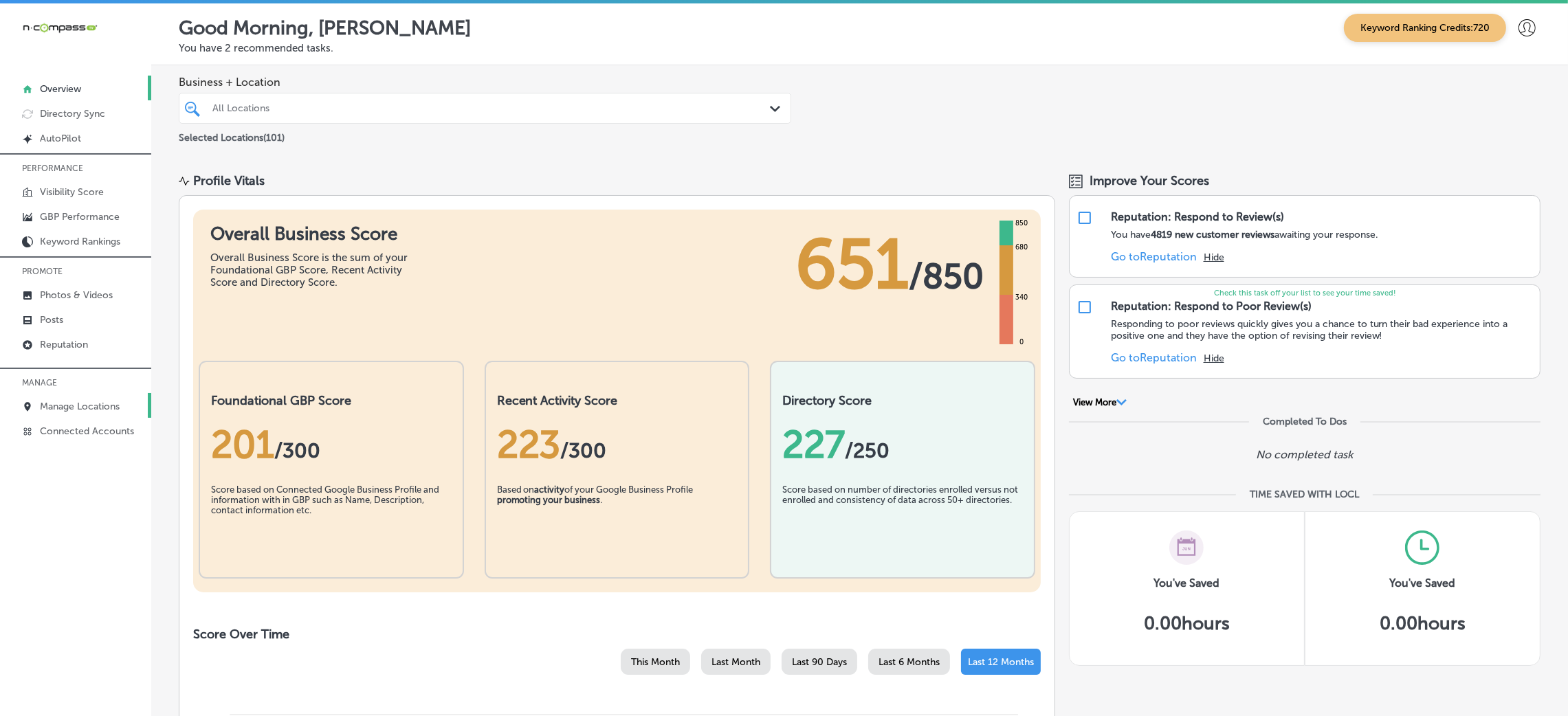
click at [97, 399] on link "Manage Locations" at bounding box center [76, 406] width 152 height 25
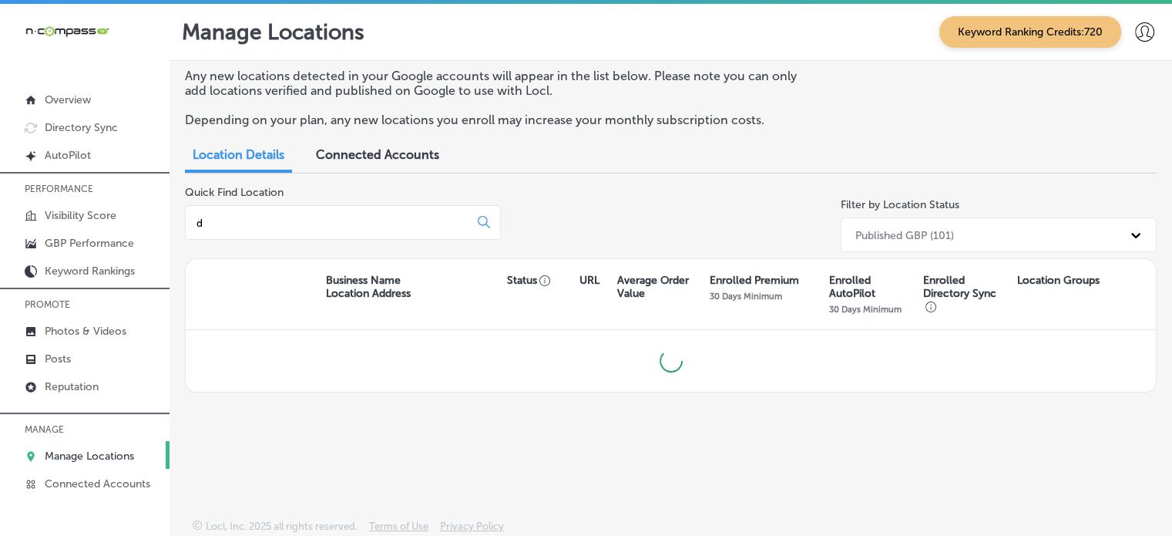
click at [284, 224] on input "d" at bounding box center [330, 223] width 271 height 14
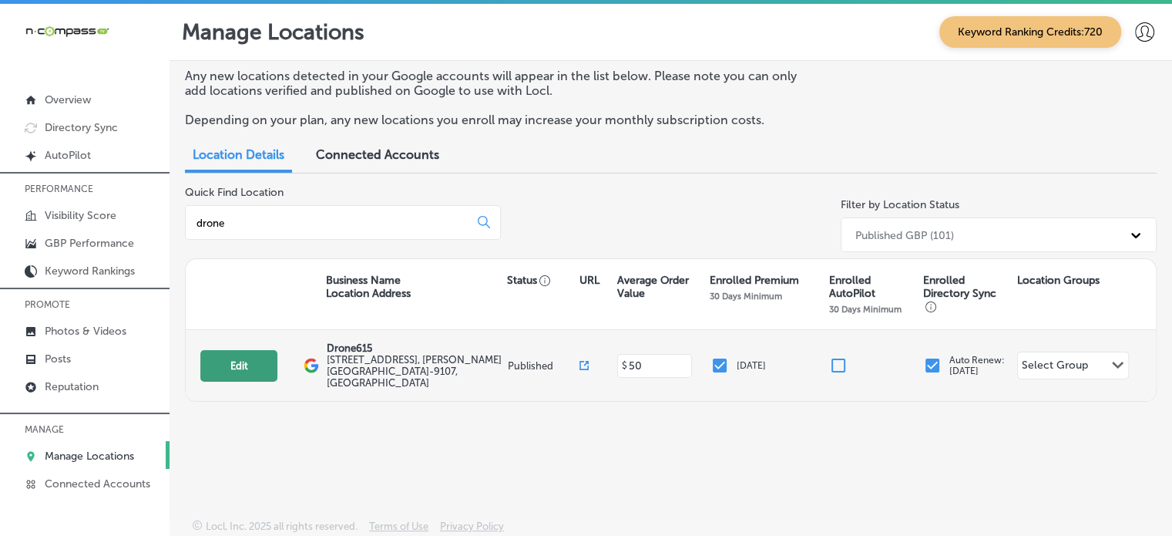
type input "drone"
click at [244, 355] on button "Edit" at bounding box center [238, 366] width 77 height 32
select select "US"
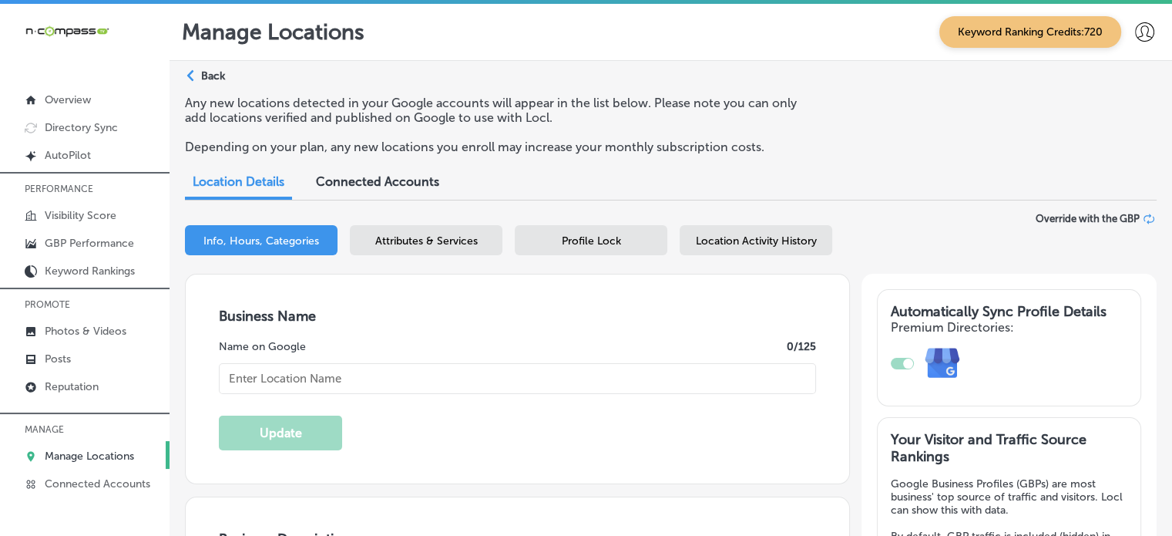
type input "Drone615"
type input "[STREET_ADDRESS]"
type input "[PERSON_NAME]"
type input "37014-9107"
type input "US"
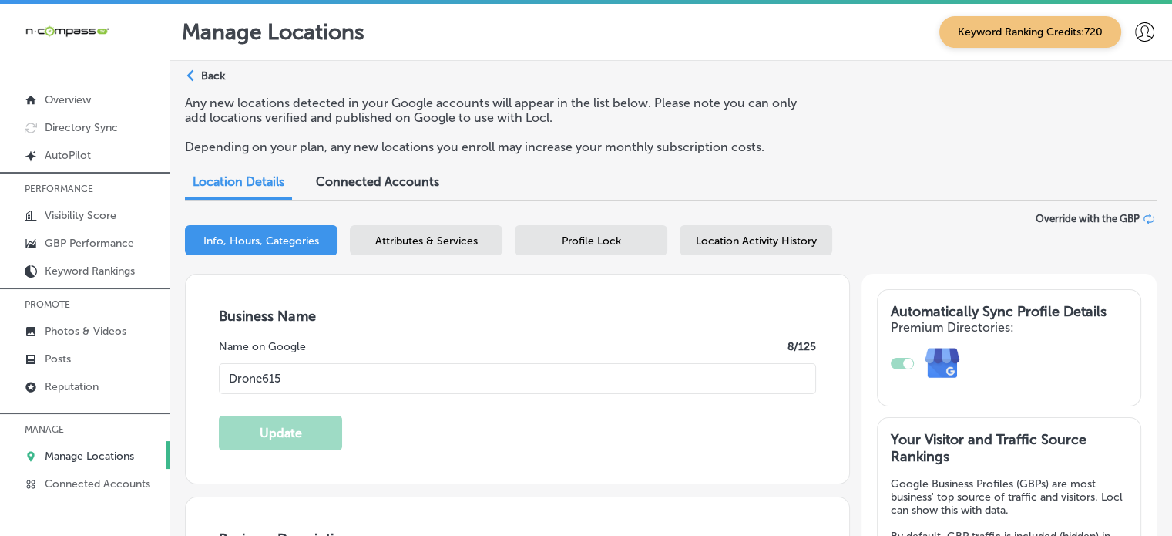
type input "[URL][DOMAIN_NAME]"
type textarea "Drone615 provides professional drone services specializing in aerial data colle…"
type input "[PHONE_NUMBER]"
checkbox input "true"
click at [261, 378] on input "Drone615" at bounding box center [517, 378] width 597 height 31
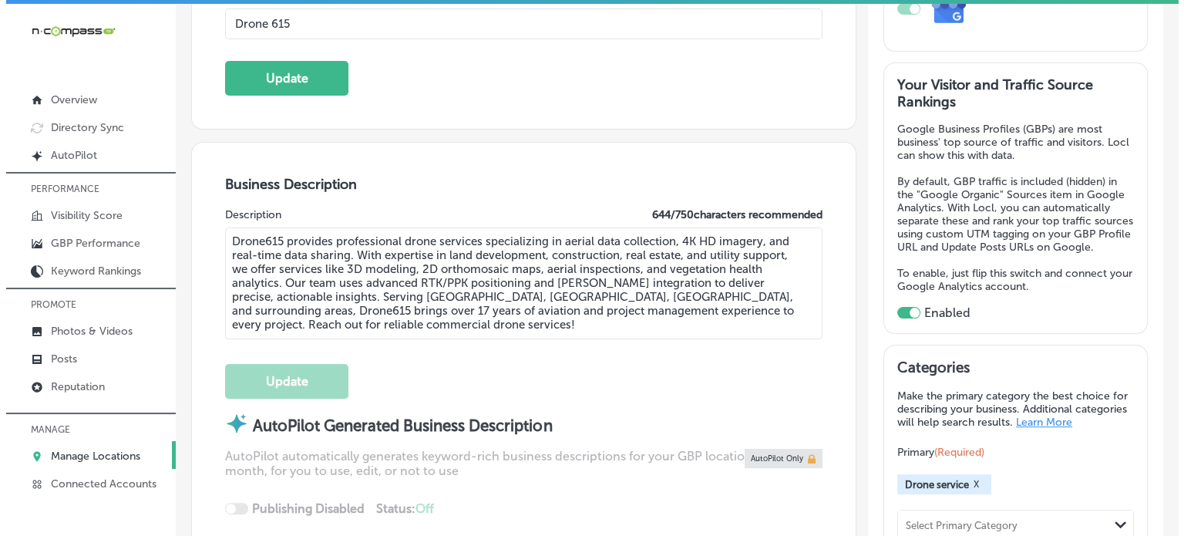
scroll to position [351, 0]
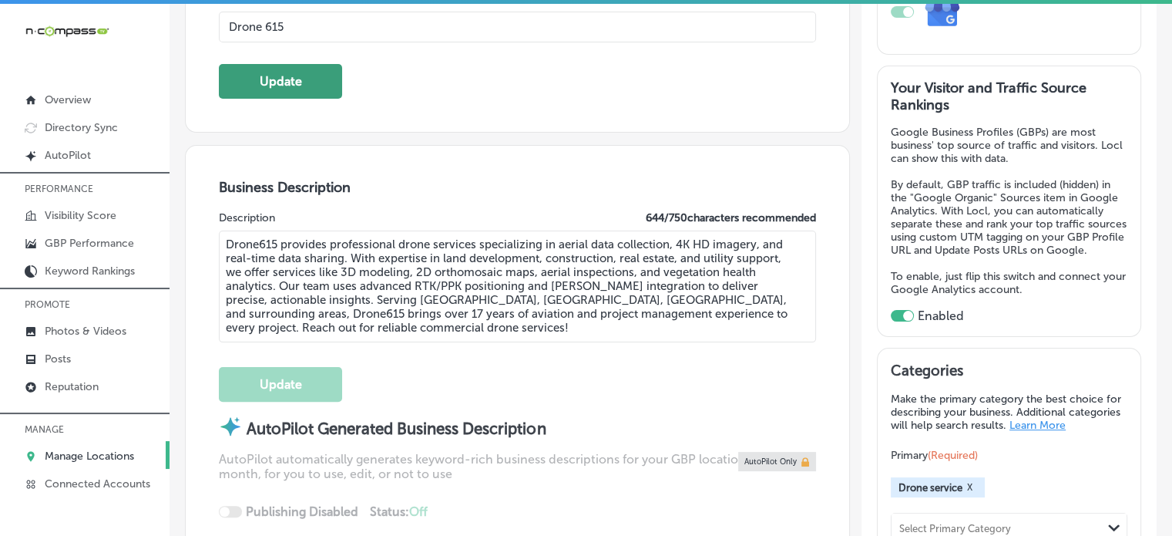
type input "Drone 615"
click at [284, 79] on button "Update" at bounding box center [280, 81] width 123 height 35
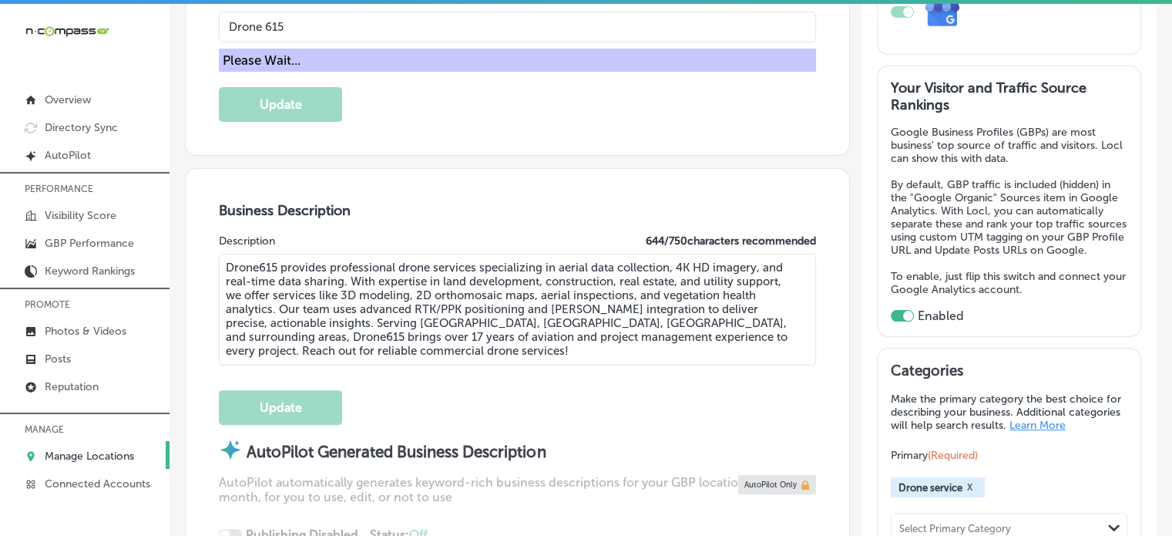
click at [257, 269] on textarea "Drone615 provides professional drone services specializing in aerial data colle…" at bounding box center [517, 310] width 597 height 112
type textarea "Drone 615 provides professional drone services specializing in aerial data coll…"
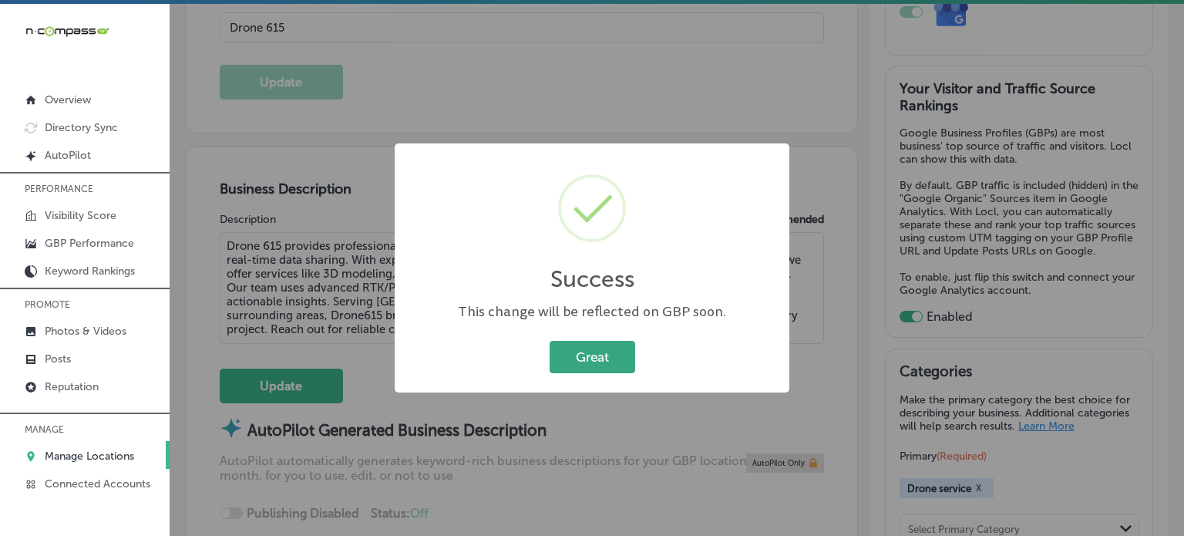
click at [607, 351] on button "Great" at bounding box center [593, 357] width 86 height 32
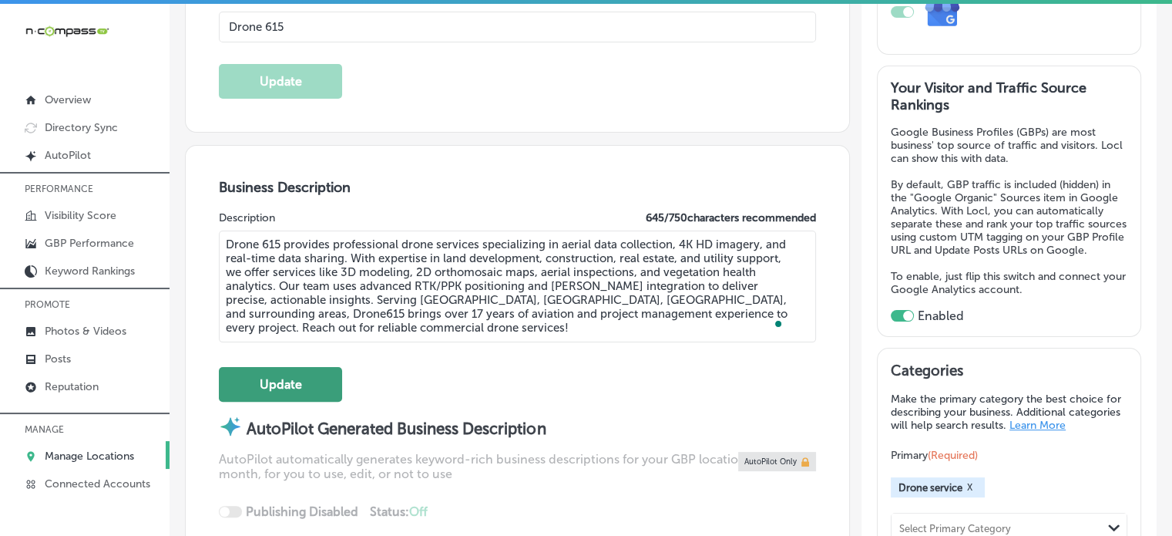
click at [289, 382] on button "Update" at bounding box center [280, 384] width 123 height 35
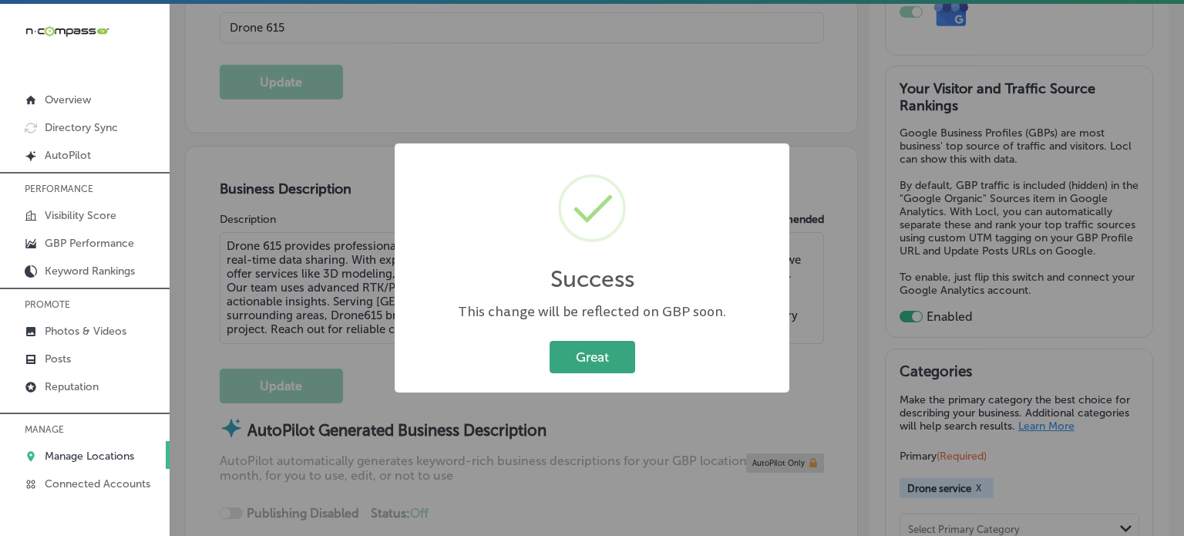
click at [604, 346] on button "Great" at bounding box center [593, 357] width 86 height 32
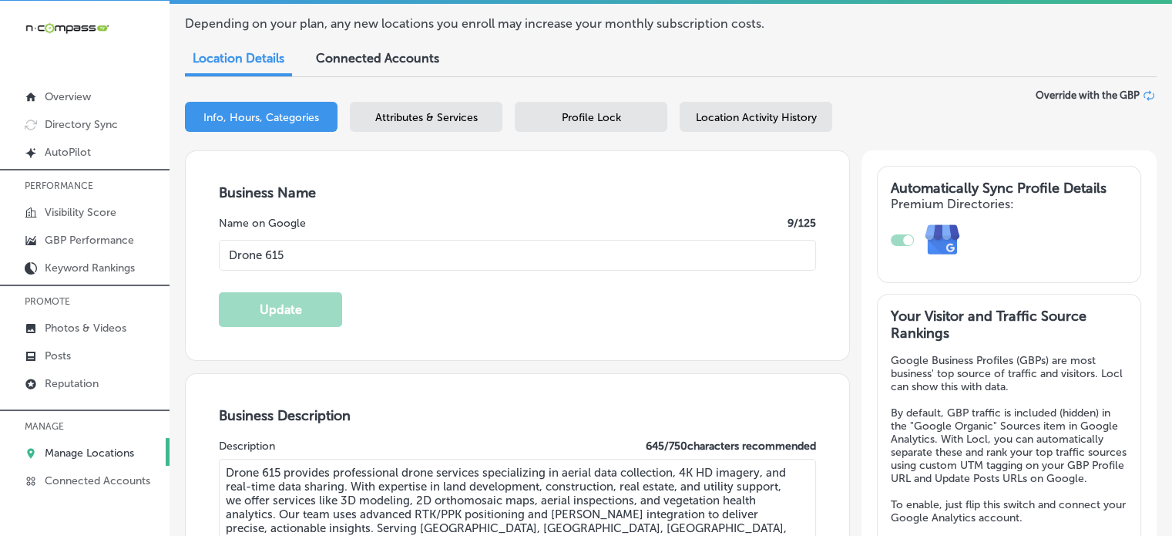
scroll to position [0, 0]
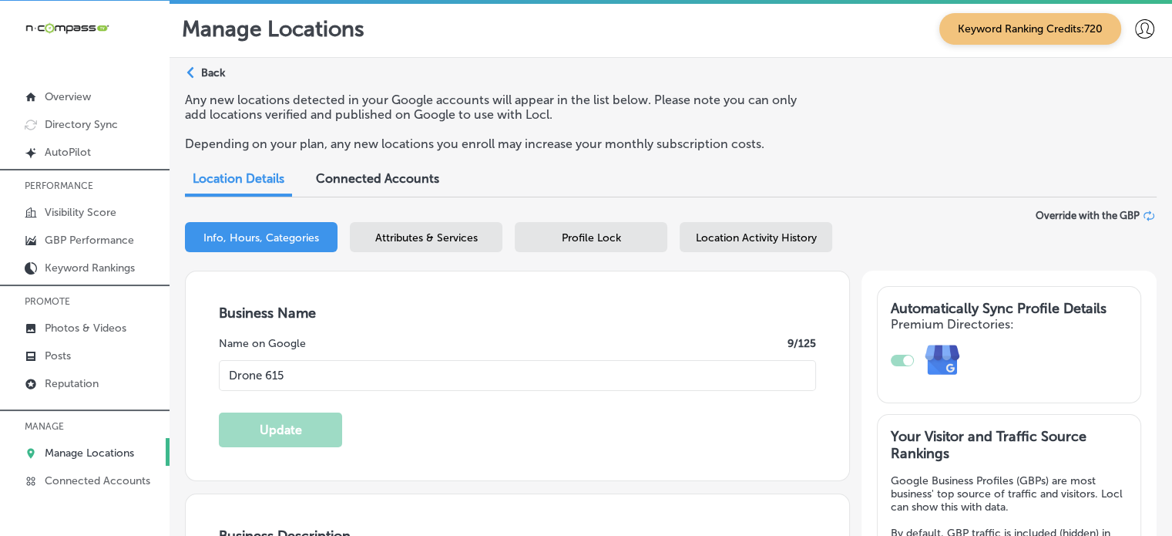
click at [415, 231] on span "Attributes & Services" at bounding box center [426, 237] width 103 height 13
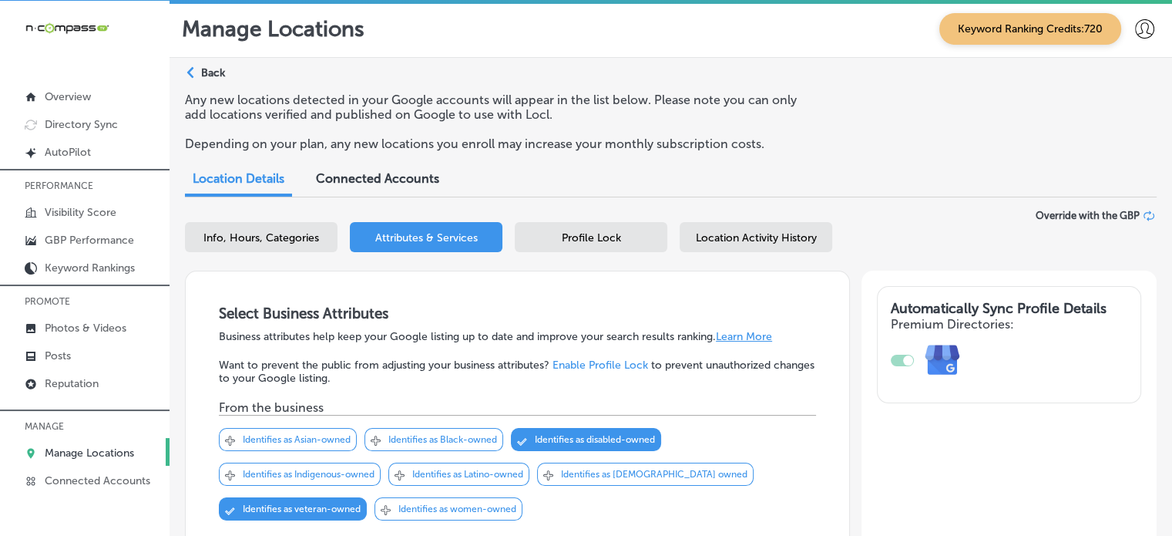
click at [734, 237] on span "Location Activity History" at bounding box center [756, 237] width 121 height 13
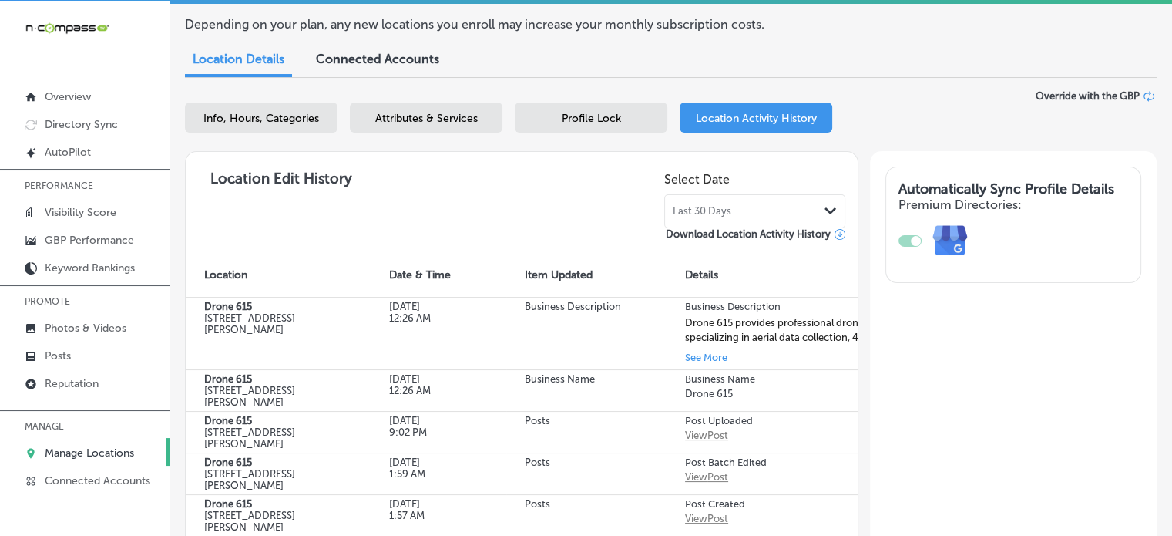
scroll to position [119, 0]
click at [580, 119] on span "Profile Lock" at bounding box center [591, 119] width 59 height 13
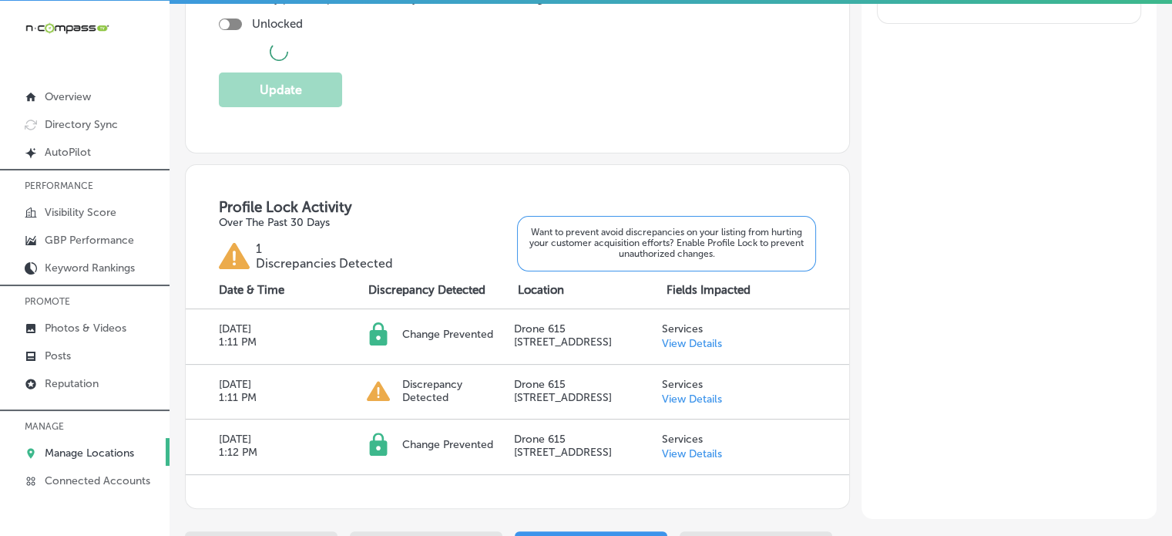
checkbox input "true"
